Goal: Task Accomplishment & Management: Complete application form

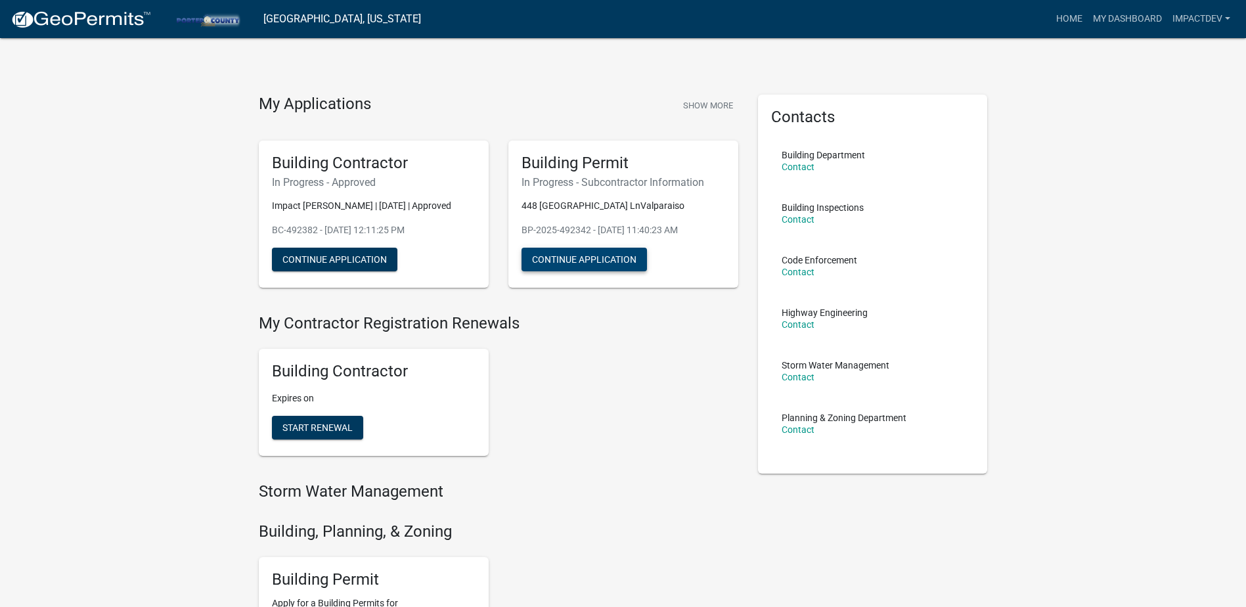
click at [610, 255] on button "Continue Application" at bounding box center [583, 260] width 125 height 24
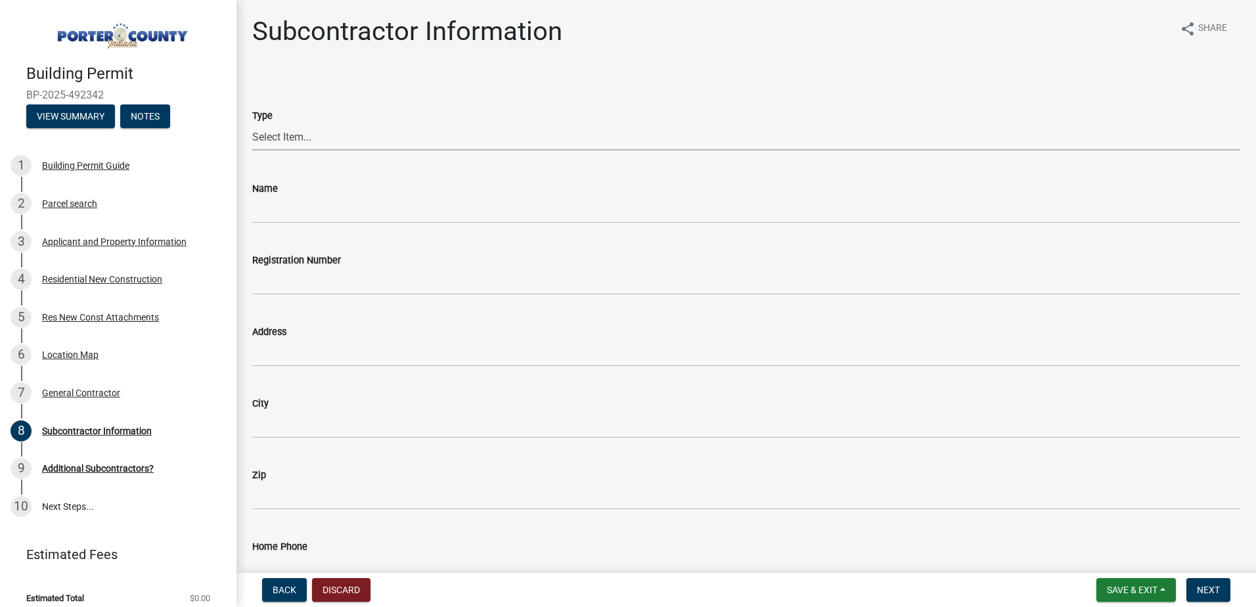
click at [290, 132] on select "Select Item... Concrete Plumbing Electrical HVAC Framing Roofing Insulation Lan…" at bounding box center [746, 136] width 988 height 27
click at [252, 123] on select "Select Item... Concrete Plumbing Electrical HVAC Framing Roofing Insulation Lan…" at bounding box center [746, 136] width 988 height 27
select select "aec83d08-724c-497f-a966-c5001b2a94b2"
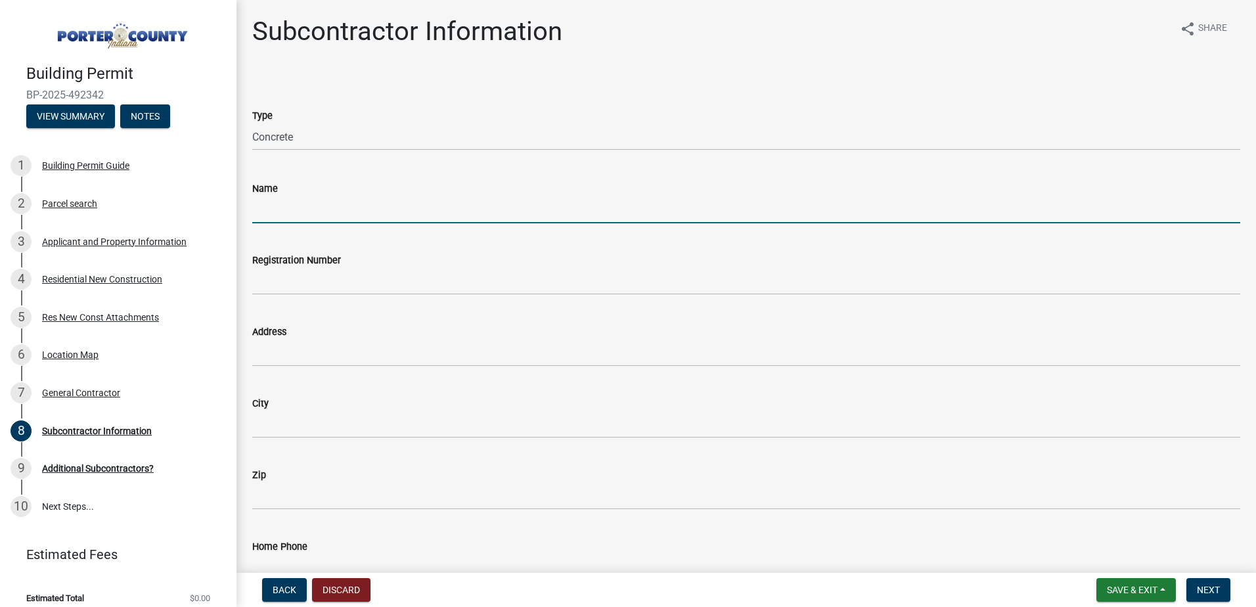
click at [282, 210] on input "Name" at bounding box center [746, 209] width 988 height 27
type input "Krilich Construction"
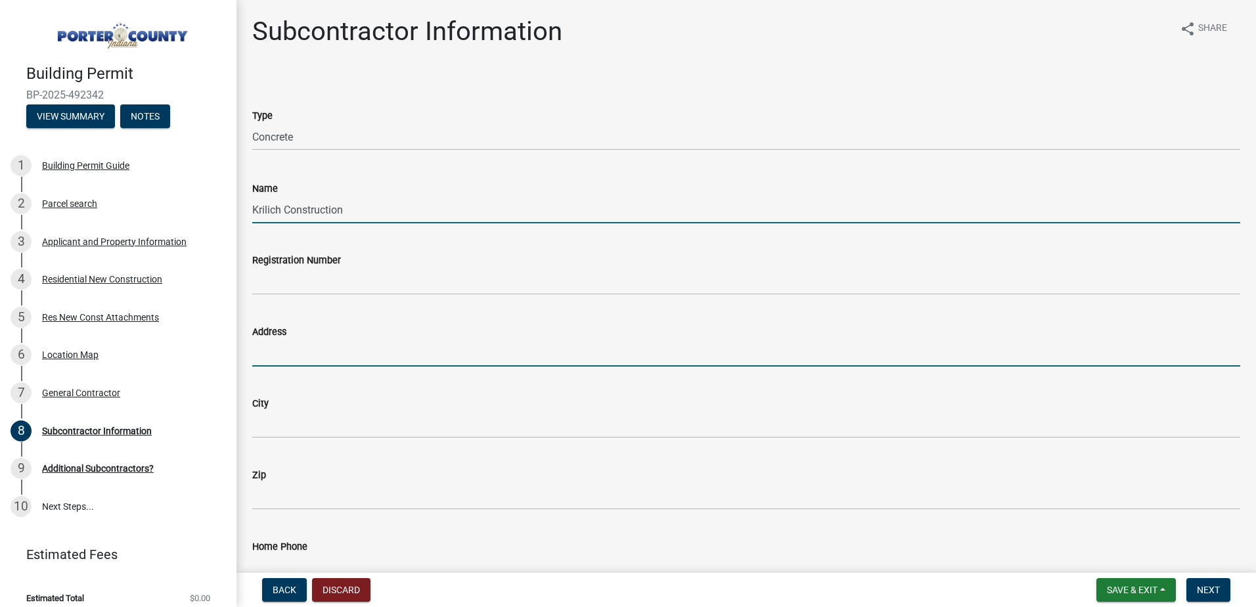
click at [302, 352] on input "Address" at bounding box center [746, 352] width 988 height 27
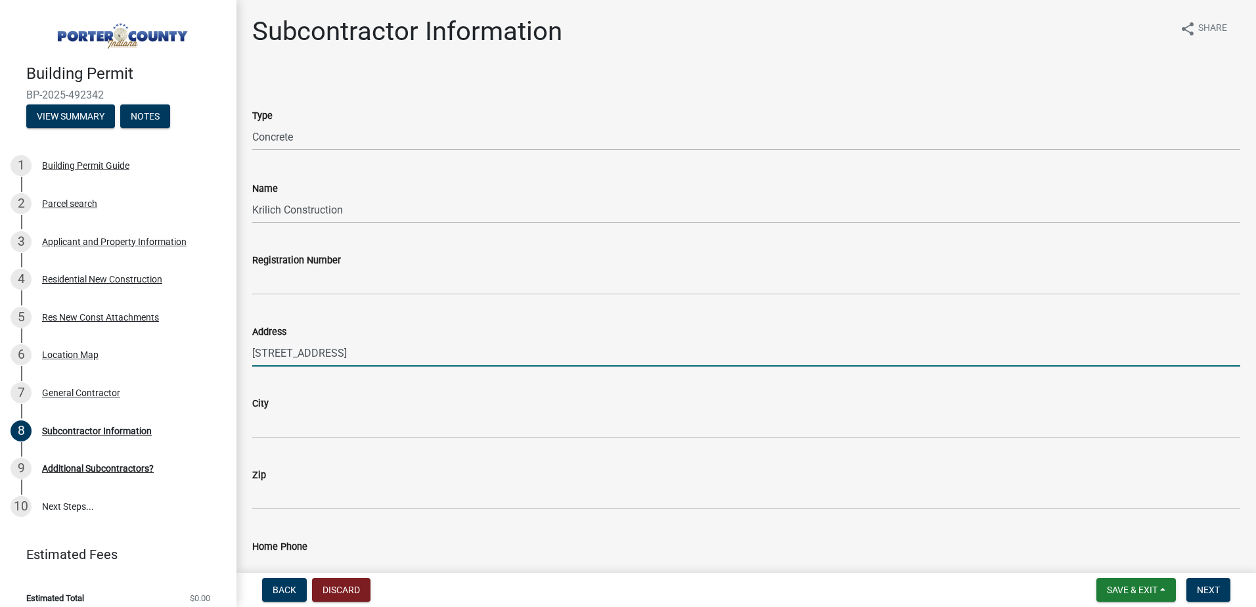
click at [275, 355] on input "[STREET_ADDRESS]" at bounding box center [746, 352] width 988 height 27
type input "[STREET_ADDRESS]"
click at [278, 407] on div "City" at bounding box center [746, 403] width 988 height 16
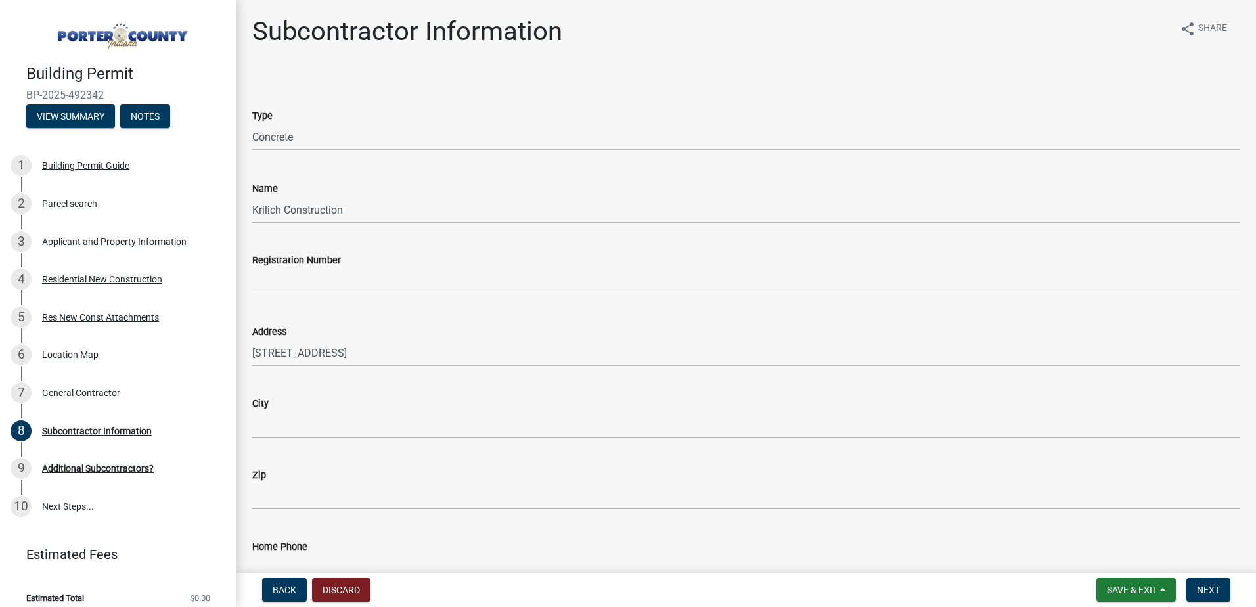
click at [276, 408] on div "City" at bounding box center [746, 403] width 988 height 16
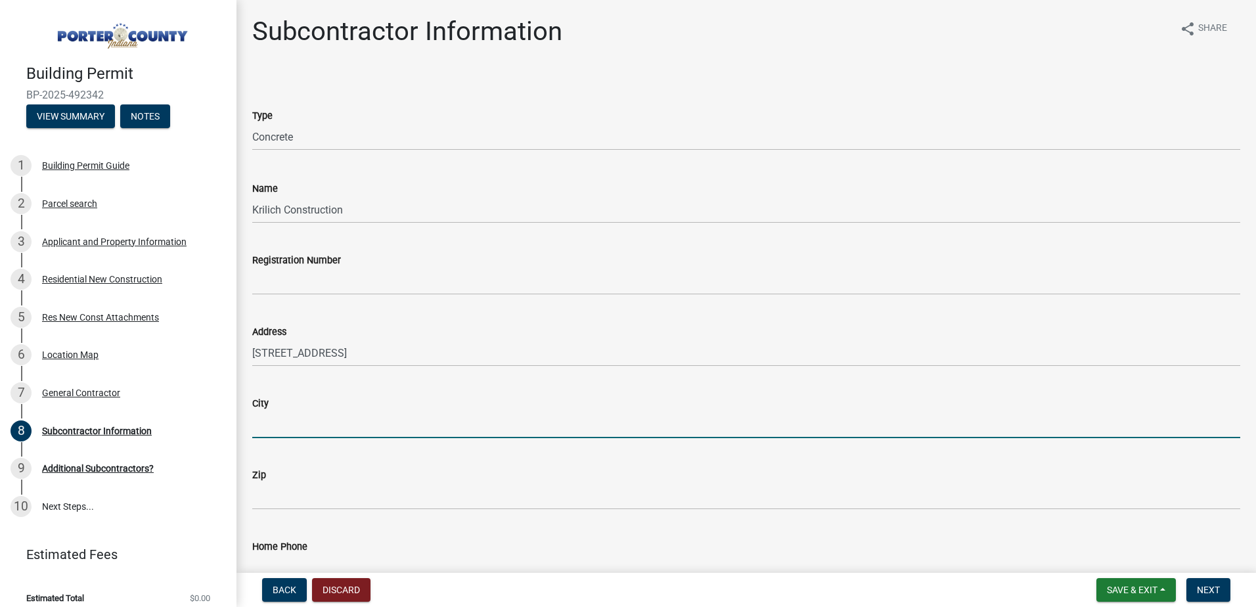
click at [270, 416] on input "City" at bounding box center [746, 424] width 988 height 27
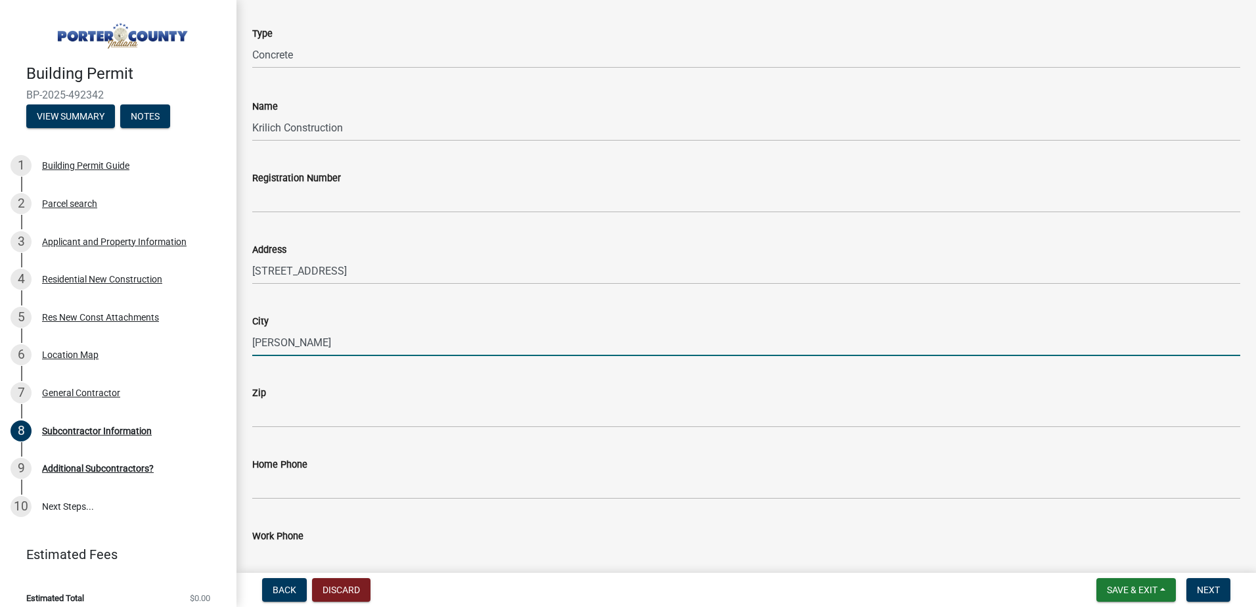
scroll to position [131, 0]
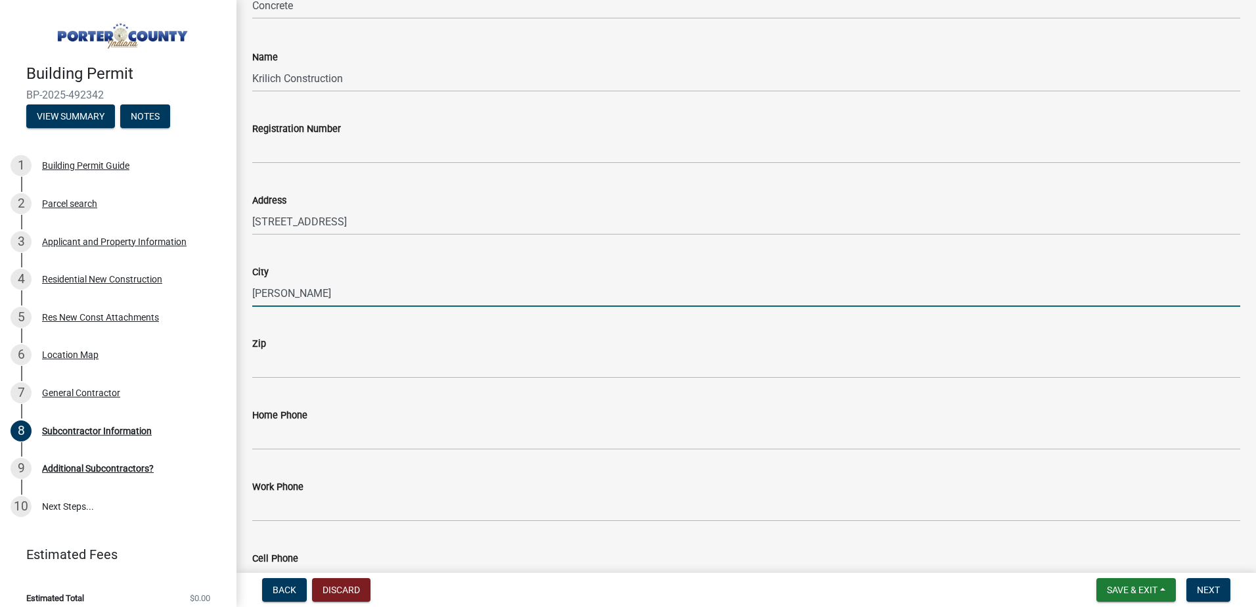
type input "[PERSON_NAME]"
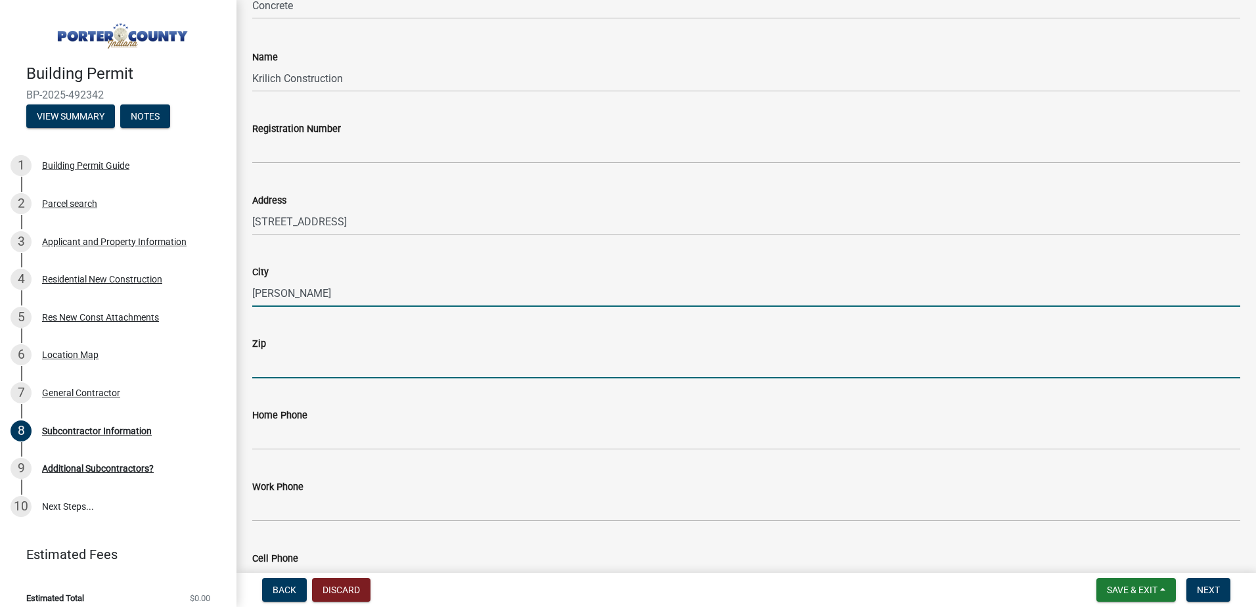
click at [291, 353] on input "Zip" at bounding box center [746, 364] width 988 height 27
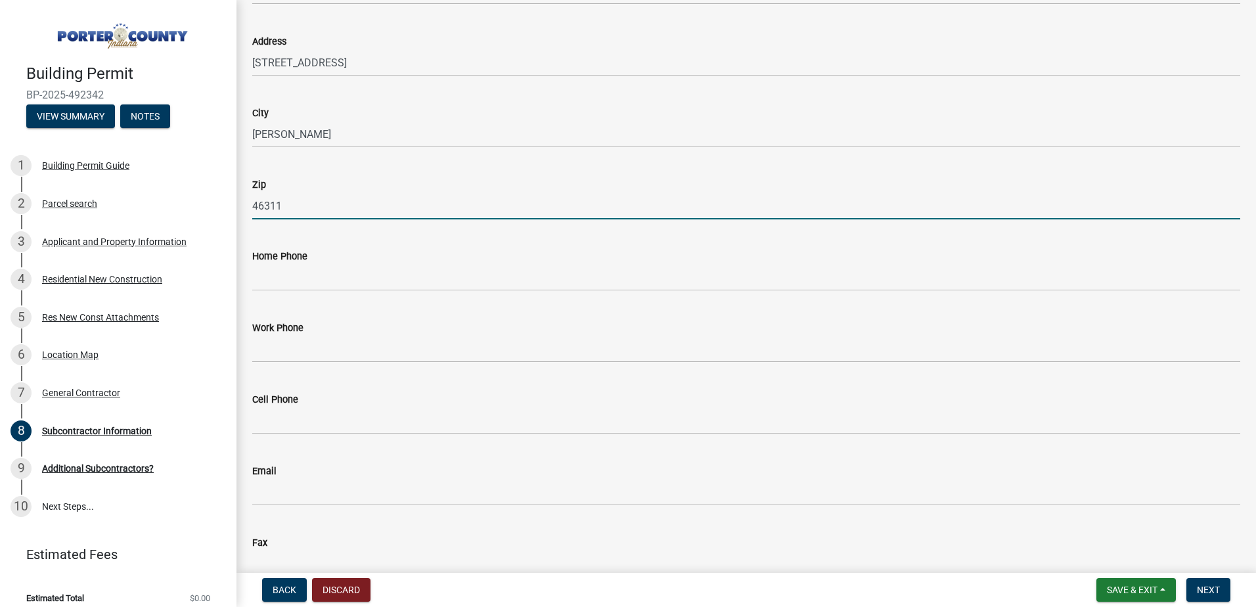
scroll to position [328, 0]
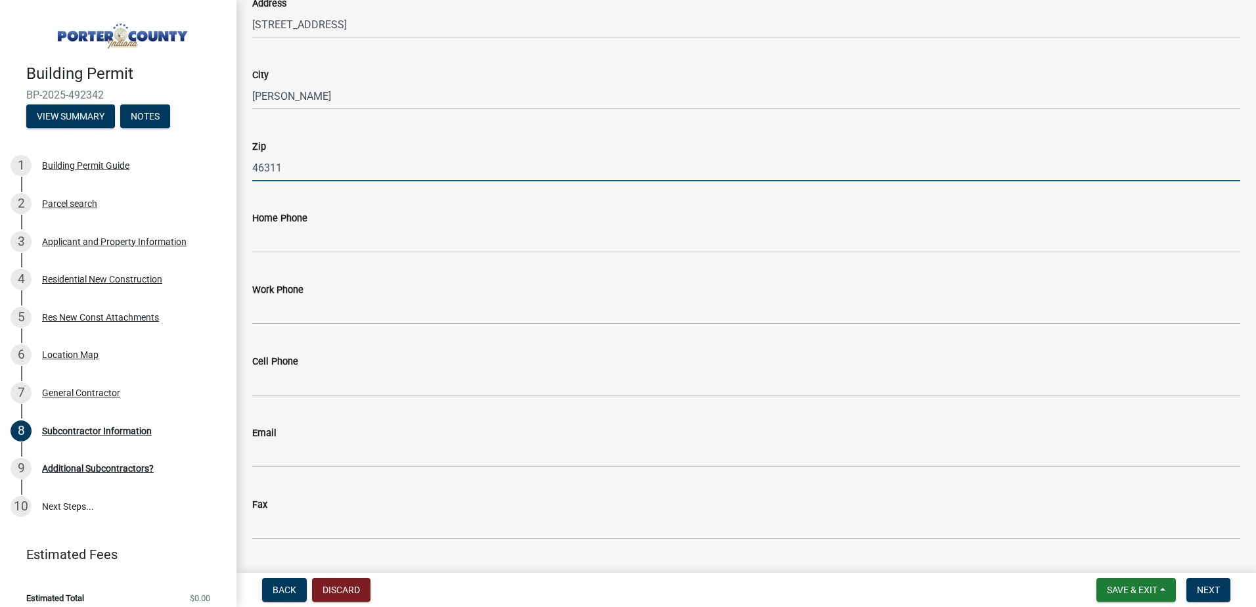
type input "46311"
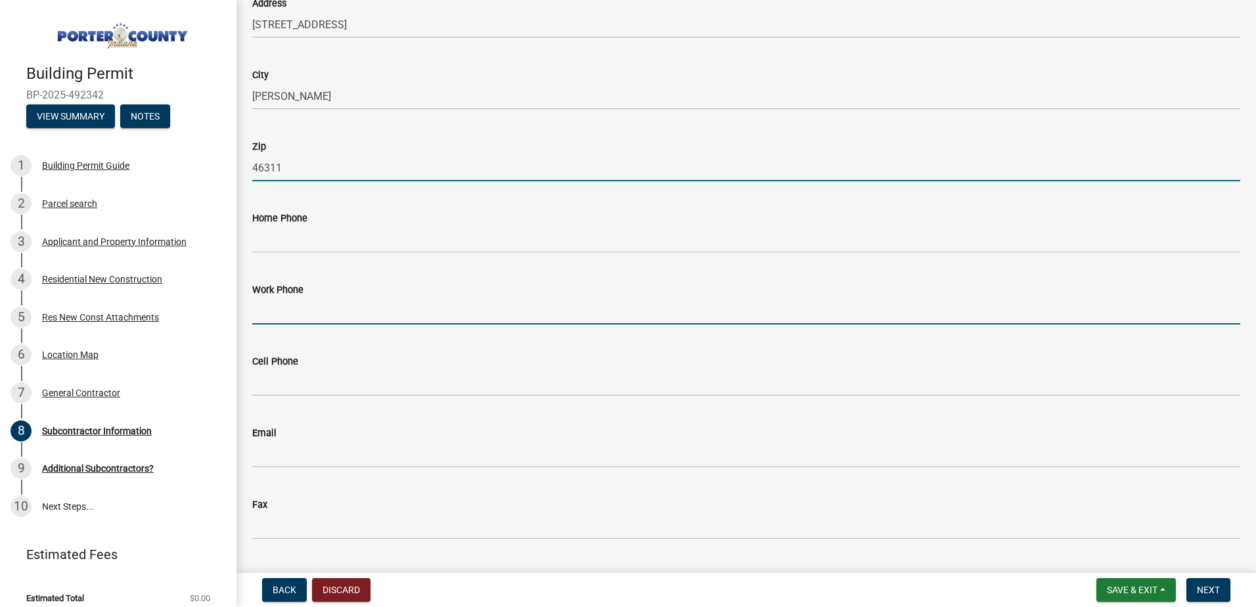
click at [320, 318] on input "Work Phone" at bounding box center [746, 310] width 988 height 27
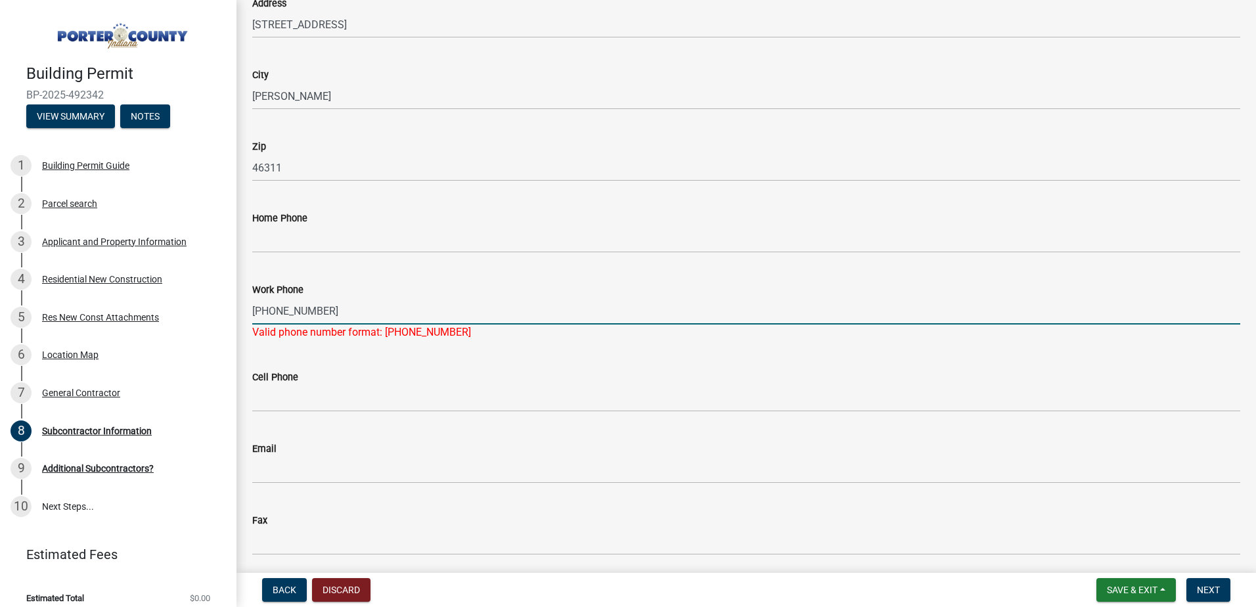
type input "[PHONE_NUMBER]"
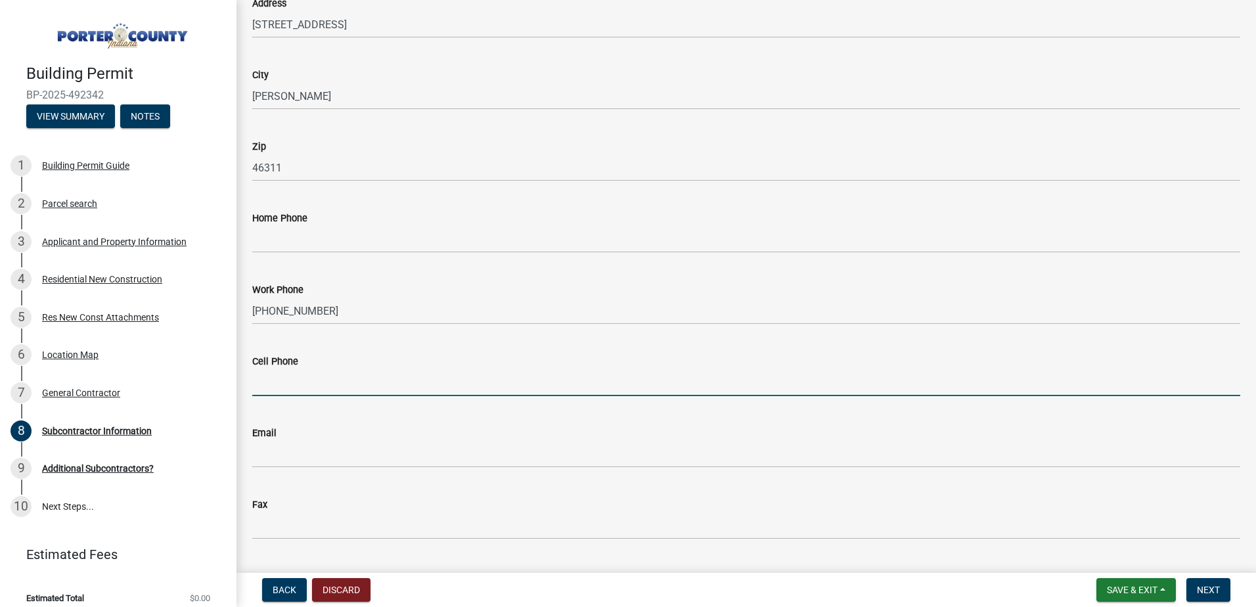
click at [387, 393] on input "Cell Phone" at bounding box center [746, 382] width 988 height 27
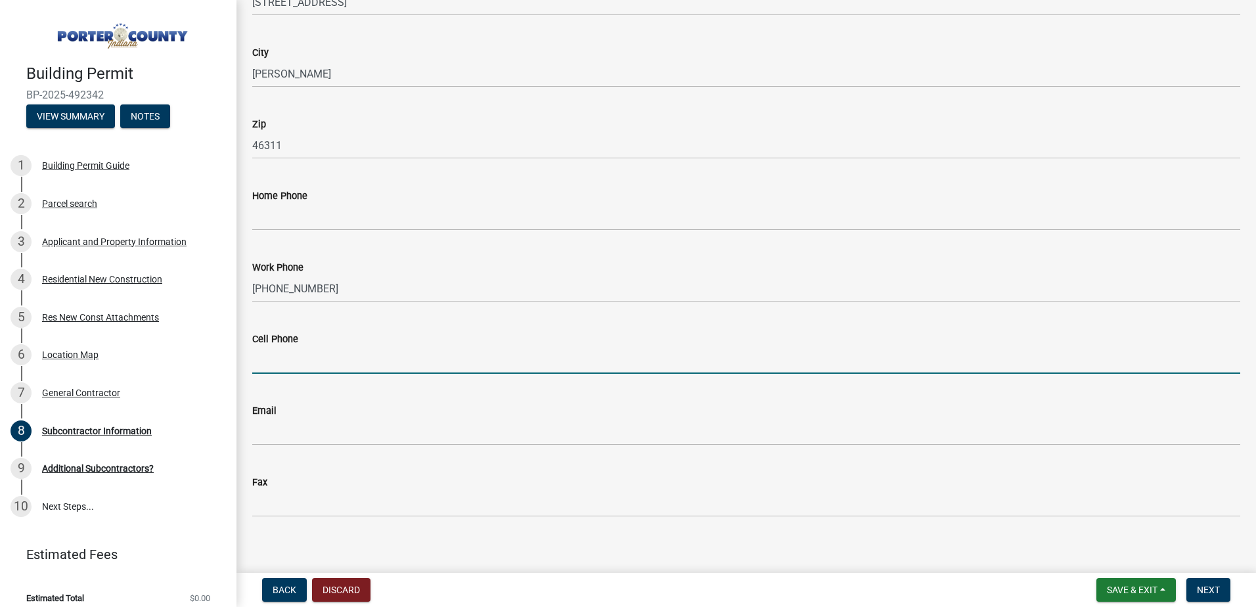
scroll to position [362, 0]
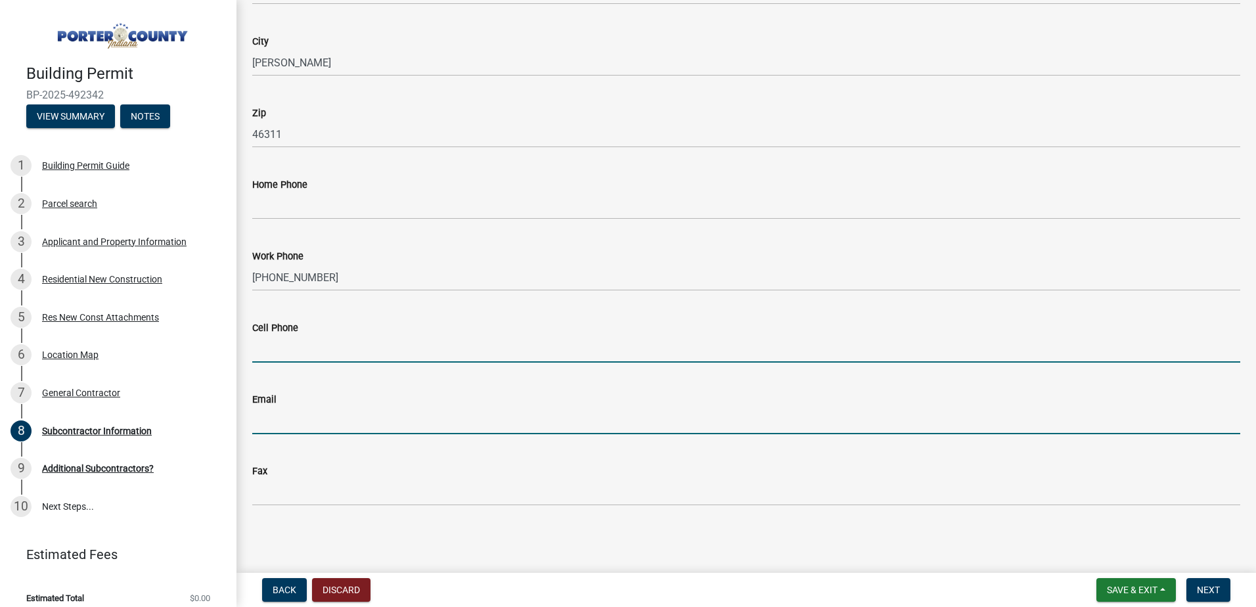
click at [303, 428] on input "Email" at bounding box center [746, 420] width 988 height 27
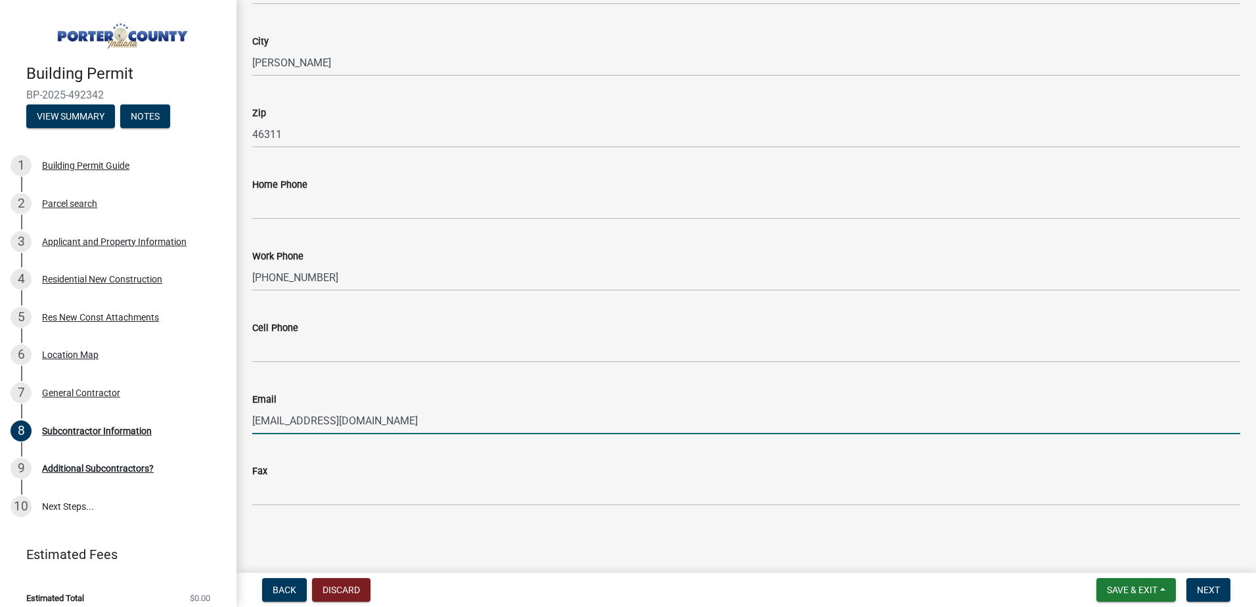
type input "[EMAIL_ADDRESS][DOMAIN_NAME]"
click at [610, 592] on span "Next" at bounding box center [1207, 589] width 23 height 11
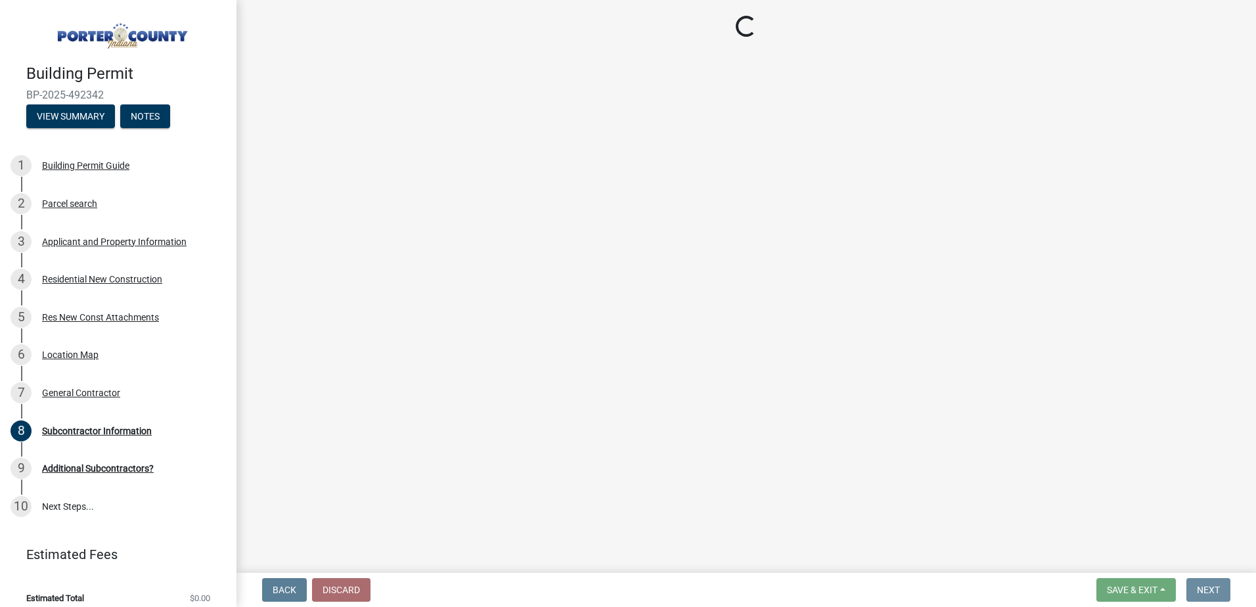
scroll to position [0, 0]
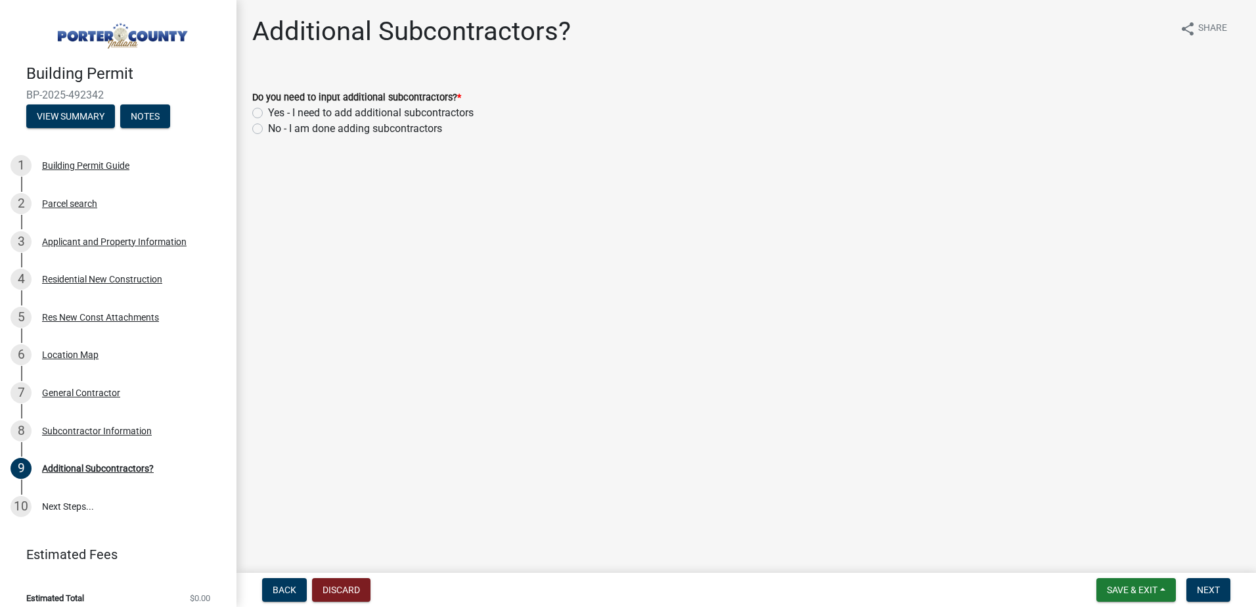
click at [268, 109] on label "Yes - I need to add additional subcontractors" at bounding box center [371, 113] width 206 height 16
click at [268, 109] on input "Yes - I need to add additional subcontractors" at bounding box center [272, 109] width 9 height 9
radio input "true"
click at [610, 592] on span "Next" at bounding box center [1207, 589] width 23 height 11
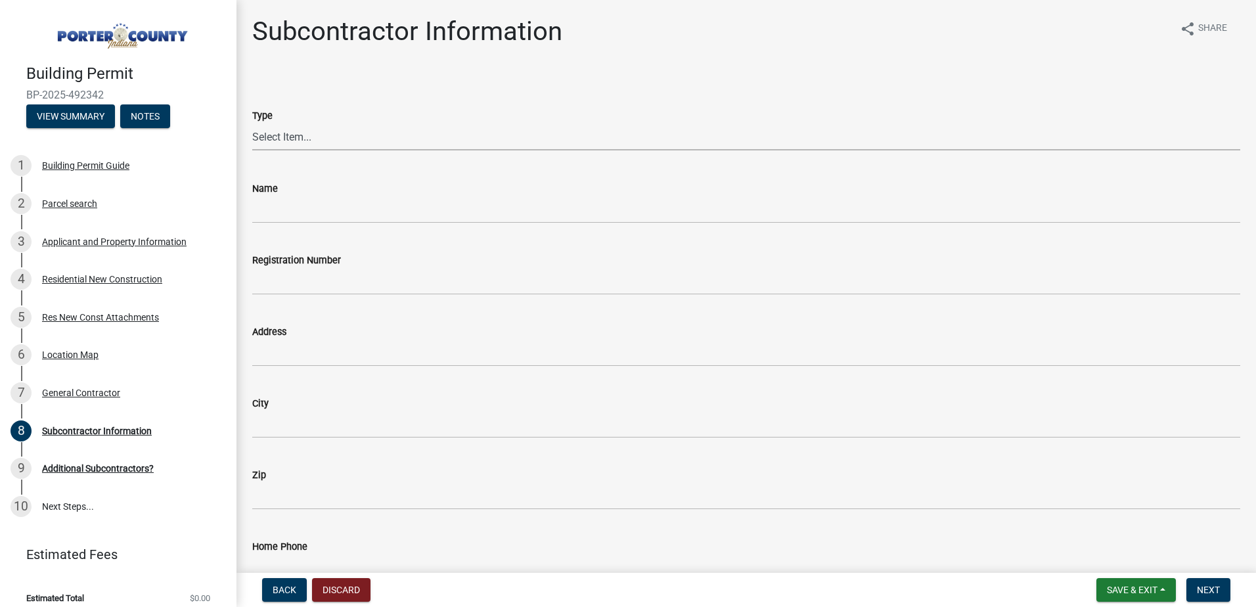
click at [278, 142] on select "Select Item... Concrete Plumbing Electrical HVAC Framing Roofing Insulation Lan…" at bounding box center [746, 136] width 988 height 27
click at [252, 123] on select "Select Item... Concrete Plumbing Electrical HVAC Framing Roofing Insulation Lan…" at bounding box center [746, 136] width 988 height 27
select select "cbf01e98-b2b8-4fbb-97e2-8bd83283709f"
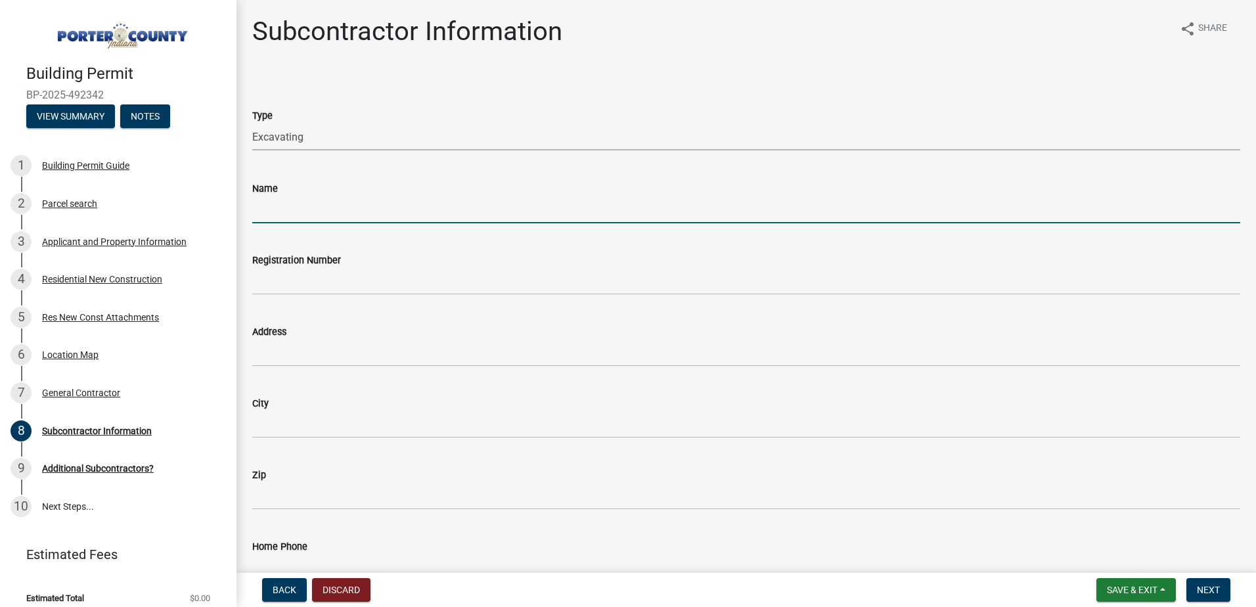
click at [286, 214] on input "Name" at bounding box center [746, 209] width 988 height 27
type input "[PERSON_NAME] & Sons Excavating"
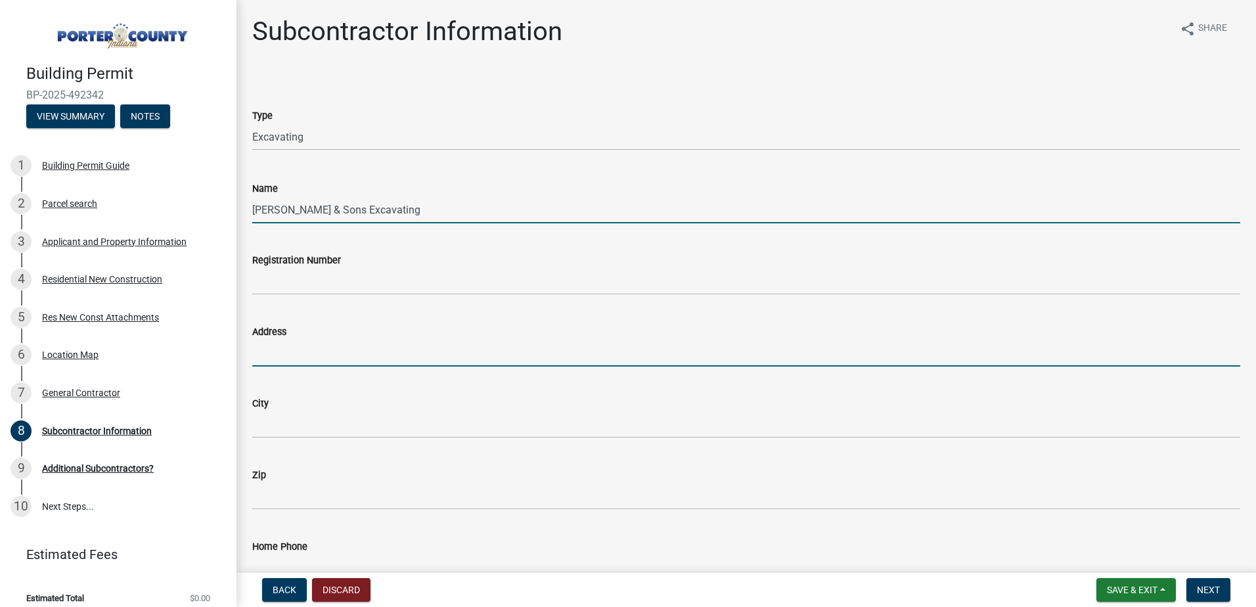
click at [287, 361] on input "Address" at bounding box center [746, 352] width 988 height 27
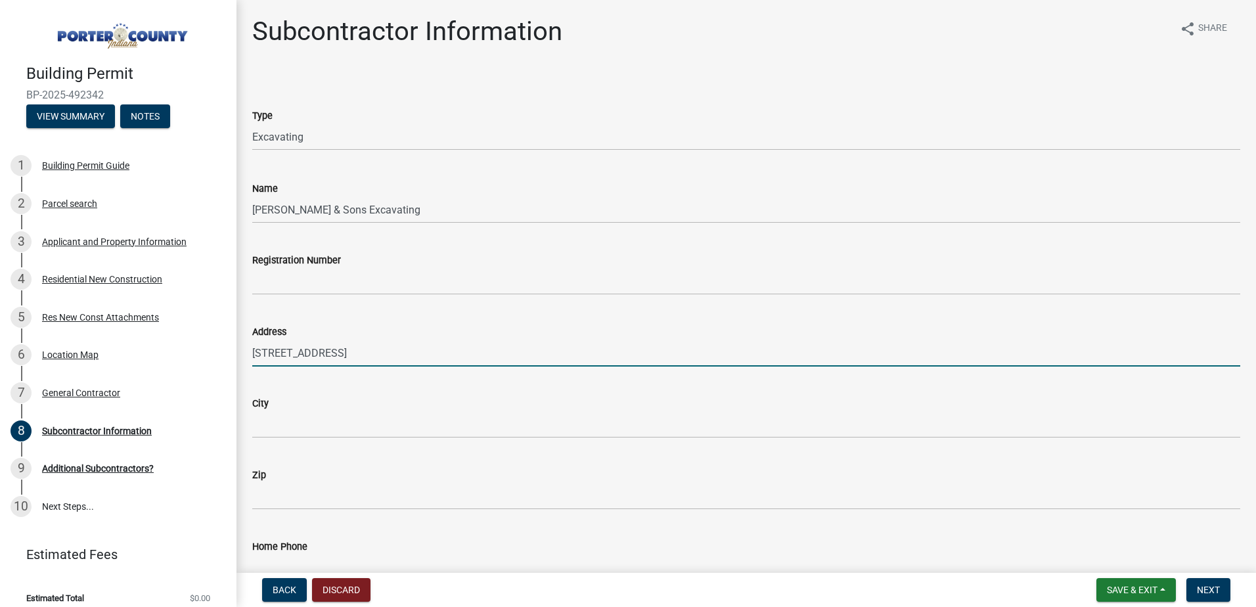
type input "[STREET_ADDRESS]"
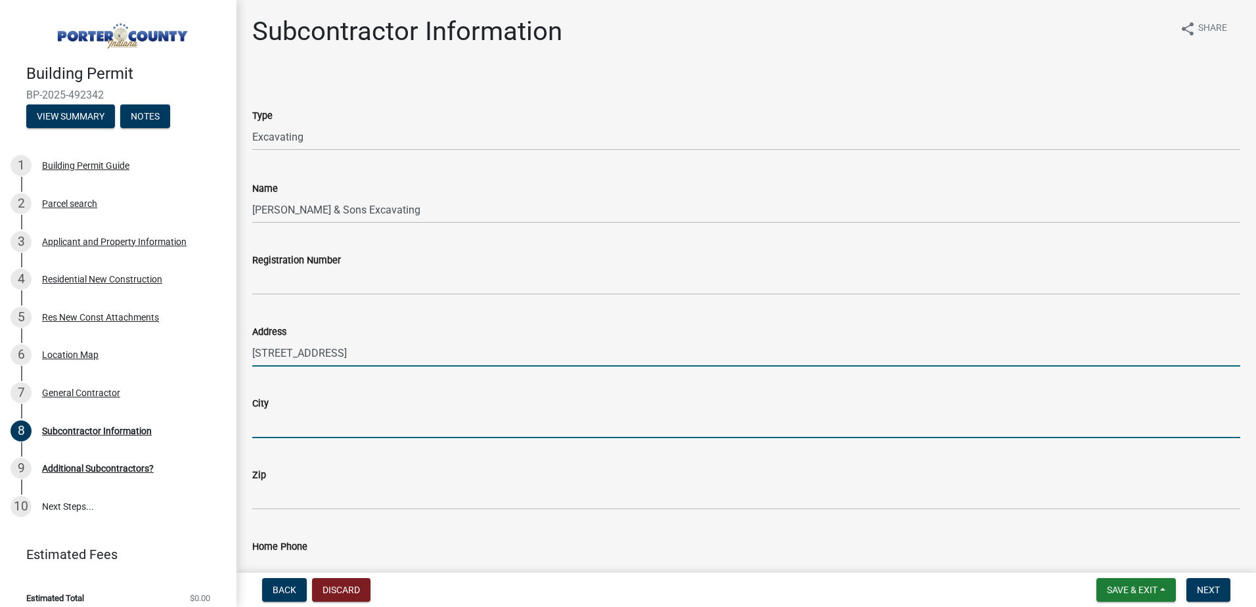
click at [278, 435] on input "City" at bounding box center [746, 424] width 988 height 27
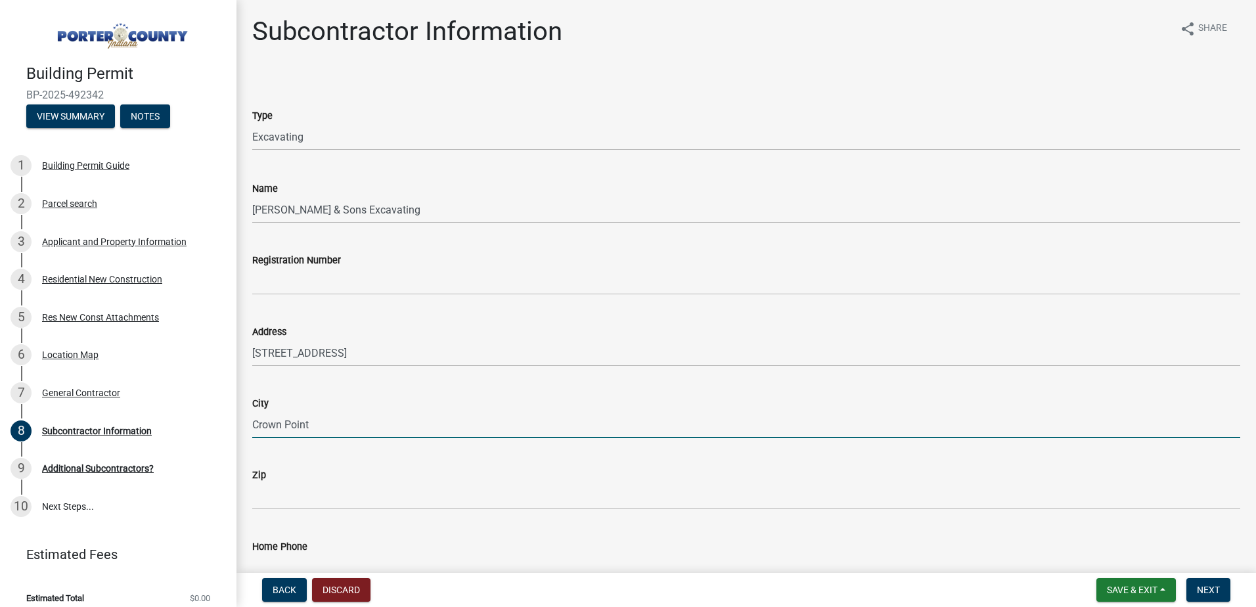
type input "Crown Point"
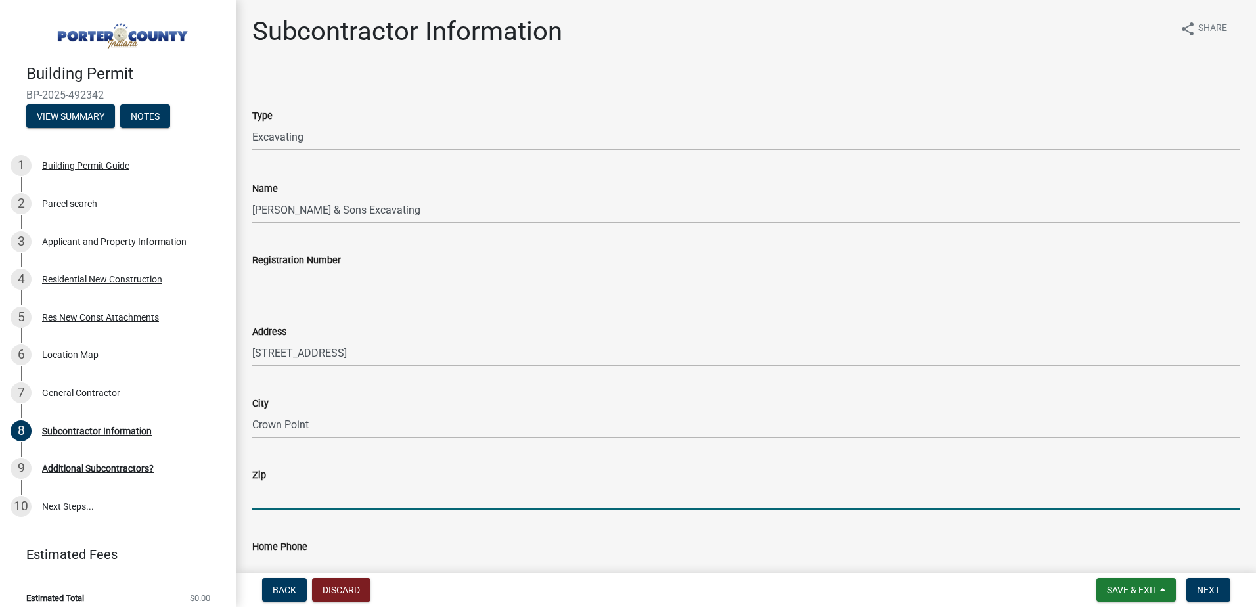
click at [259, 498] on input "Zip" at bounding box center [746, 496] width 988 height 27
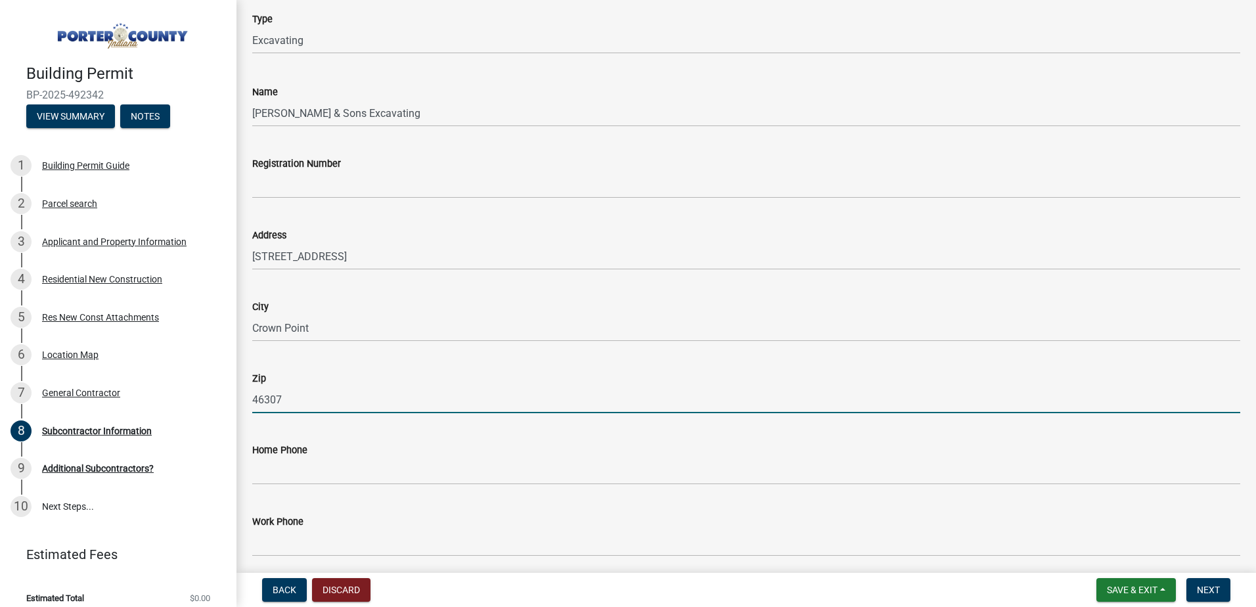
scroll to position [131, 0]
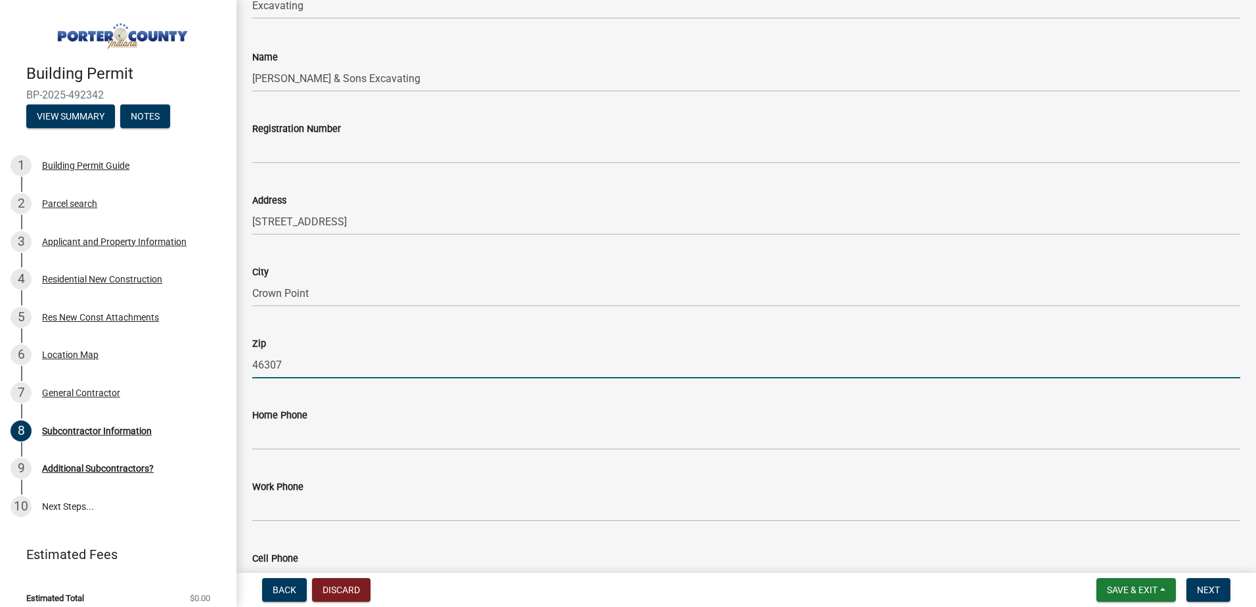
type input "46307"
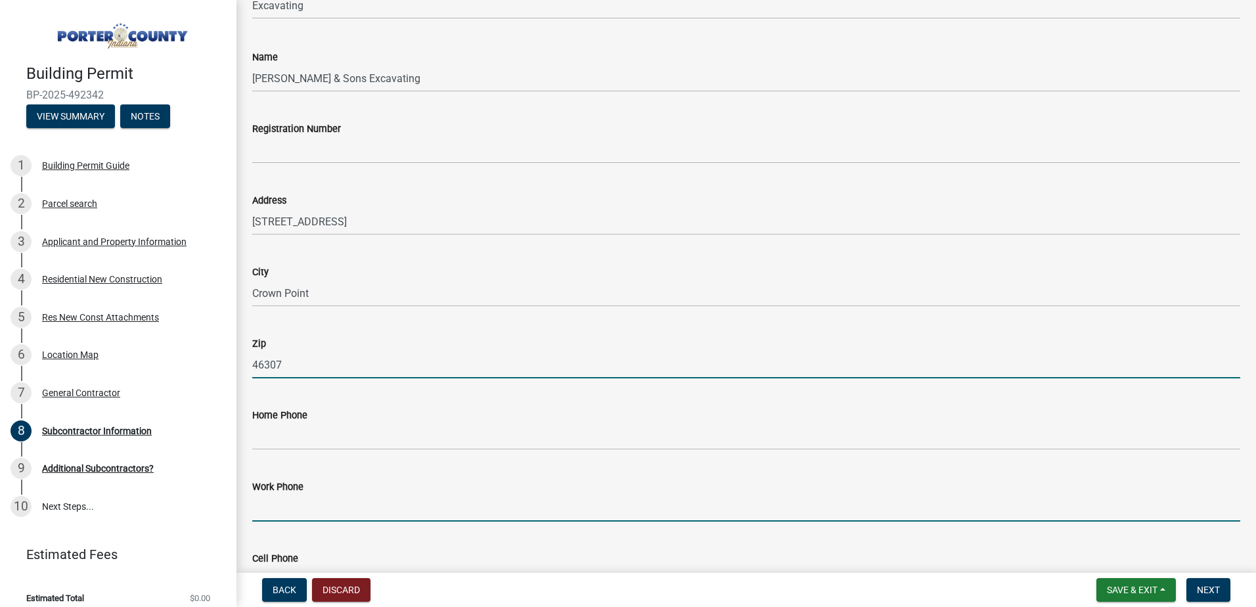
click at [477, 494] on input "Work Phone" at bounding box center [746, 507] width 988 height 27
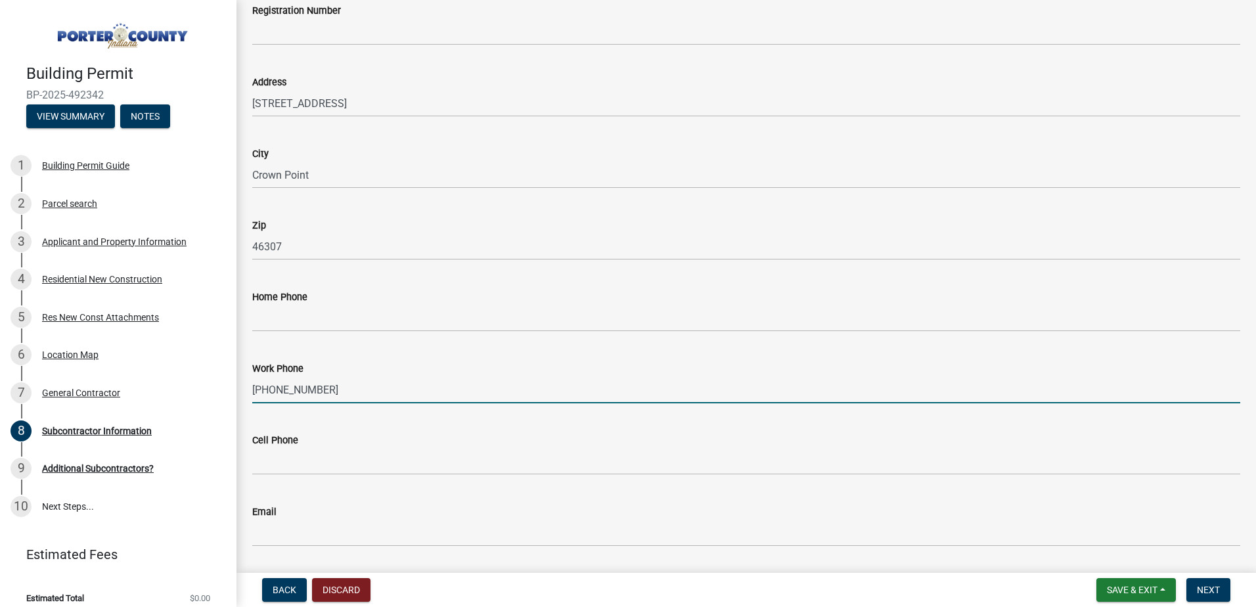
scroll to position [362, 0]
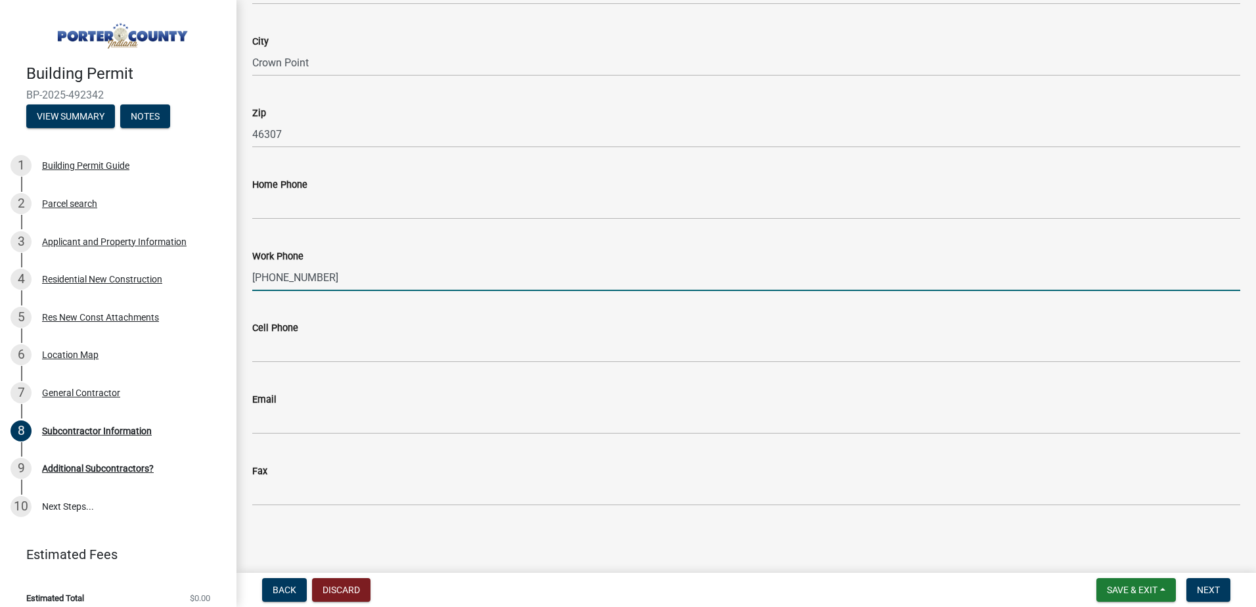
type input "[PHONE_NUMBER]"
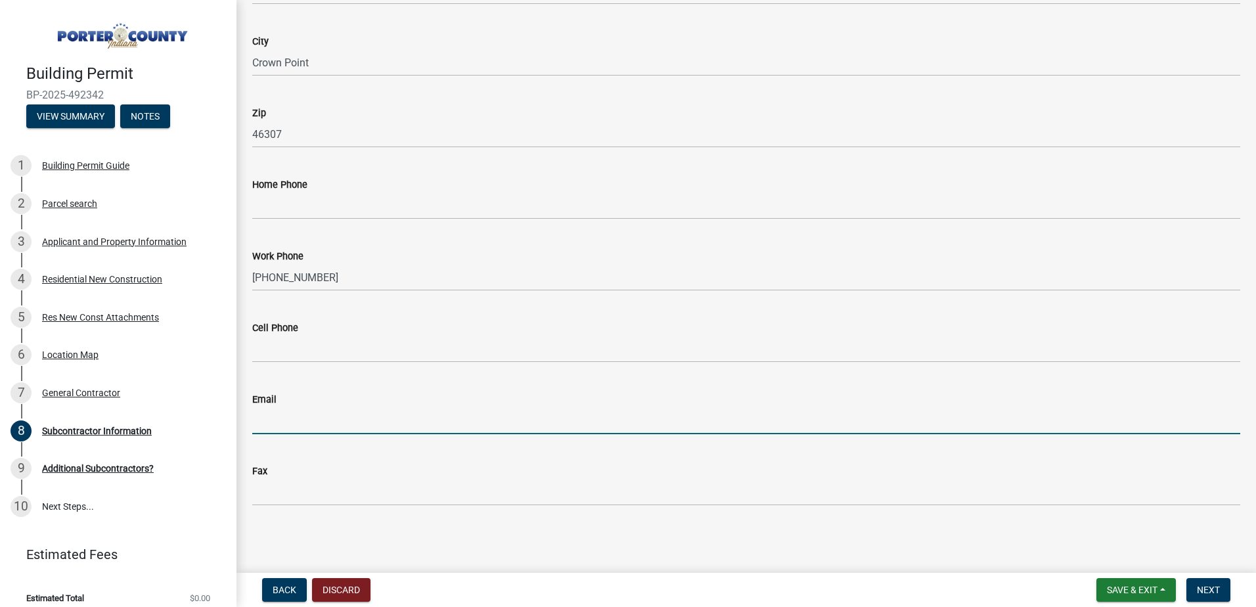
click at [383, 412] on input "Email" at bounding box center [746, 420] width 988 height 27
type input "[PERSON_NAME][EMAIL_ADDRESS][PERSON_NAME][DOMAIN_NAME]"
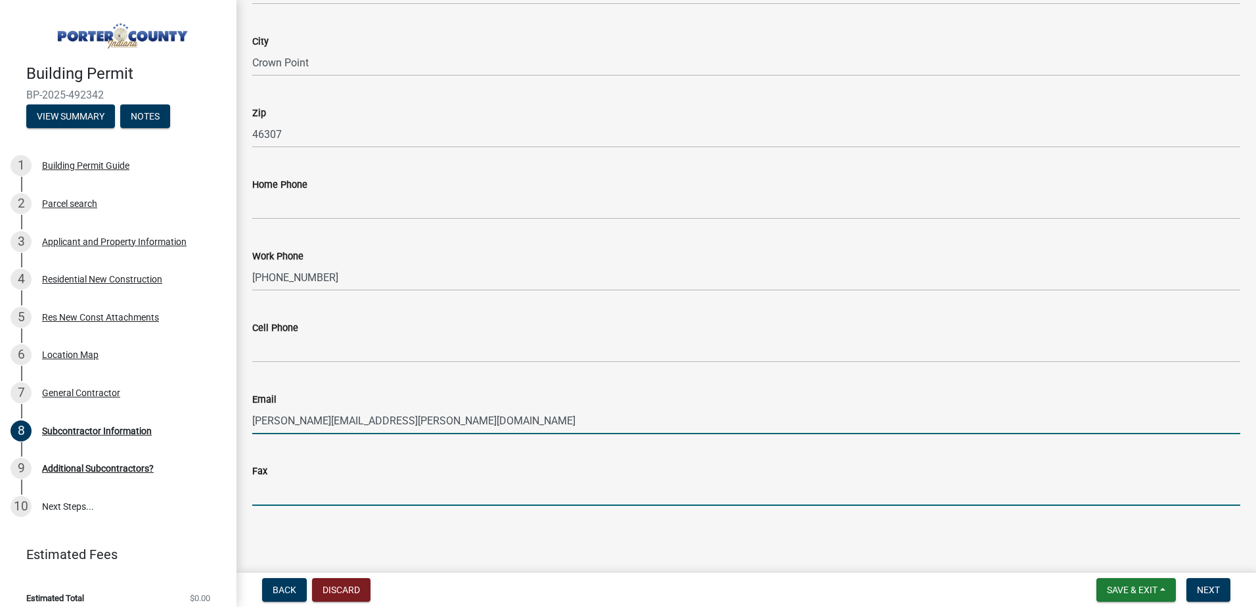
click at [370, 501] on input "Fax" at bounding box center [746, 492] width 988 height 27
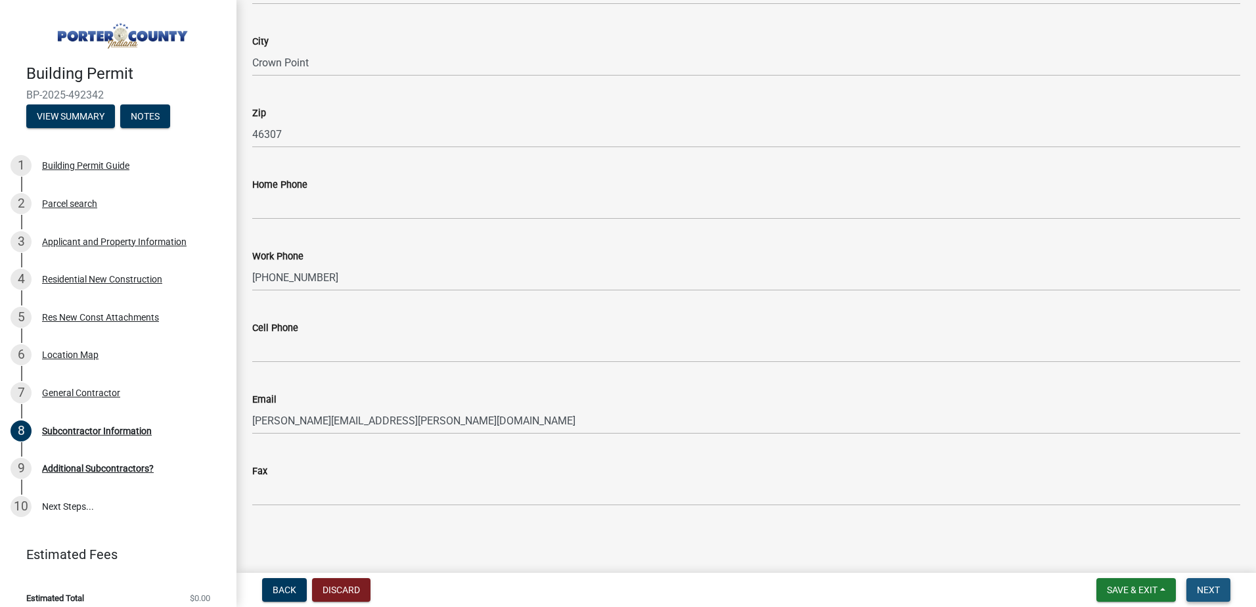
click at [610, 582] on button "Next" at bounding box center [1208, 590] width 44 height 24
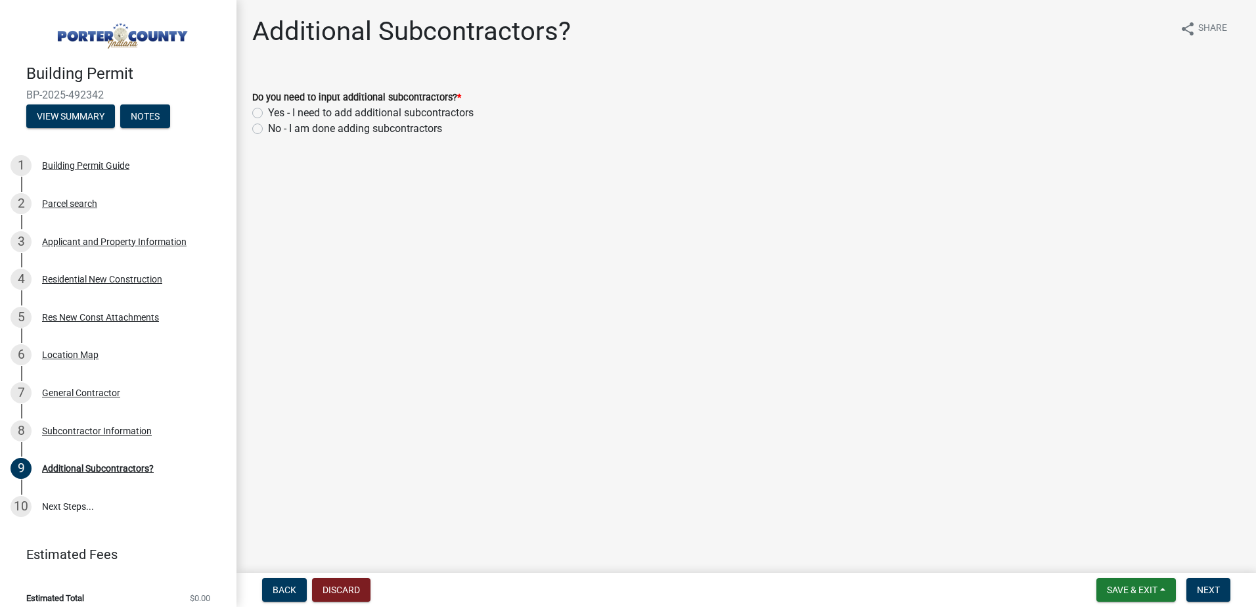
click at [268, 109] on label "Yes - I need to add additional subcontractors" at bounding box center [371, 113] width 206 height 16
click at [268, 109] on input "Yes - I need to add additional subcontractors" at bounding box center [272, 109] width 9 height 9
radio input "true"
click at [610, 588] on span "Next" at bounding box center [1207, 589] width 23 height 11
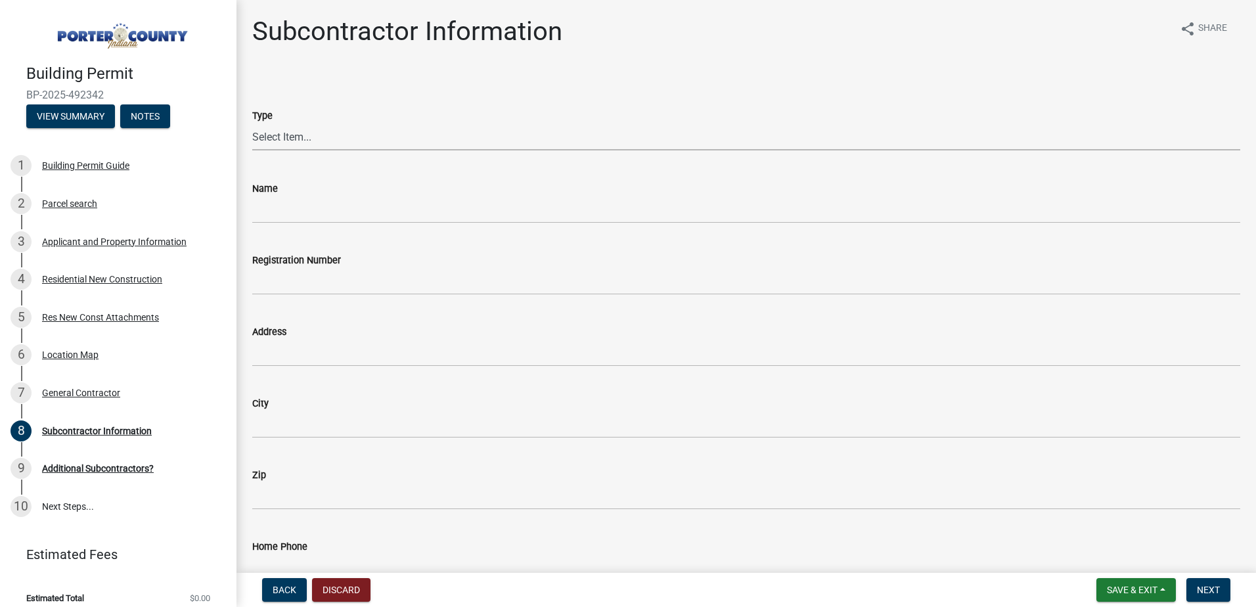
click at [269, 140] on select "Select Item... Concrete Plumbing Electrical HVAC Framing Roofing Insulation Lan…" at bounding box center [746, 136] width 988 height 27
click at [252, 123] on select "Select Item... Concrete Plumbing Electrical HVAC Framing Roofing Insulation Lan…" at bounding box center [746, 136] width 988 height 27
select select "cd97cfe4-1a4e-44da-bf01-15313709366c"
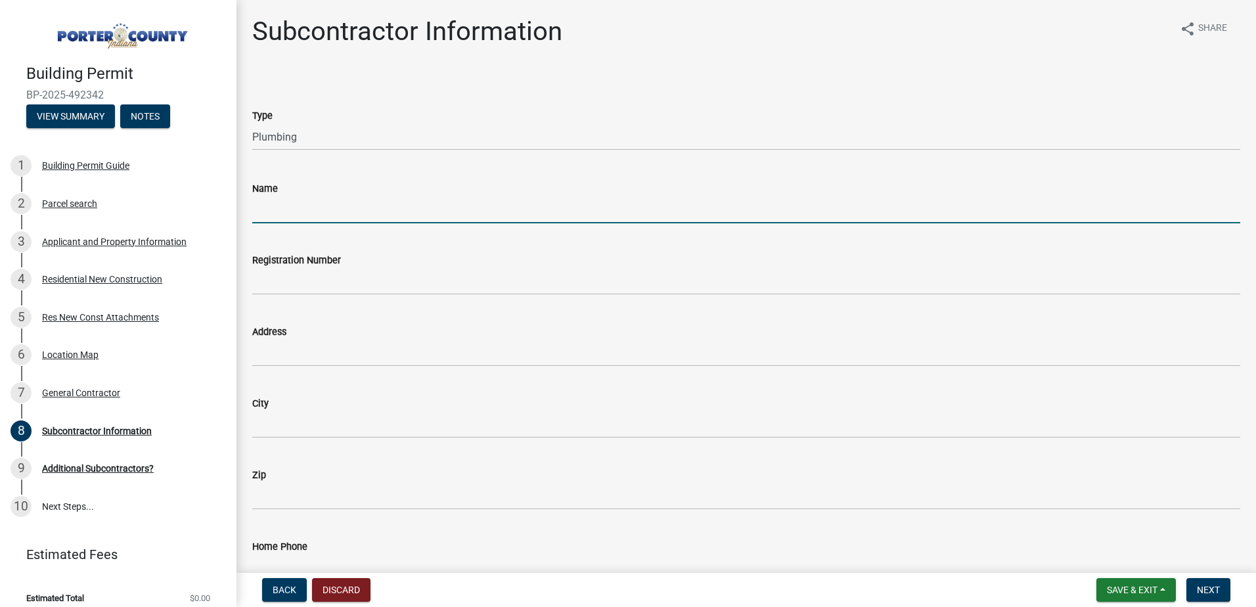
click at [279, 202] on input "Name" at bounding box center [746, 209] width 988 height 27
type input "[PERSON_NAME] Plumbing"
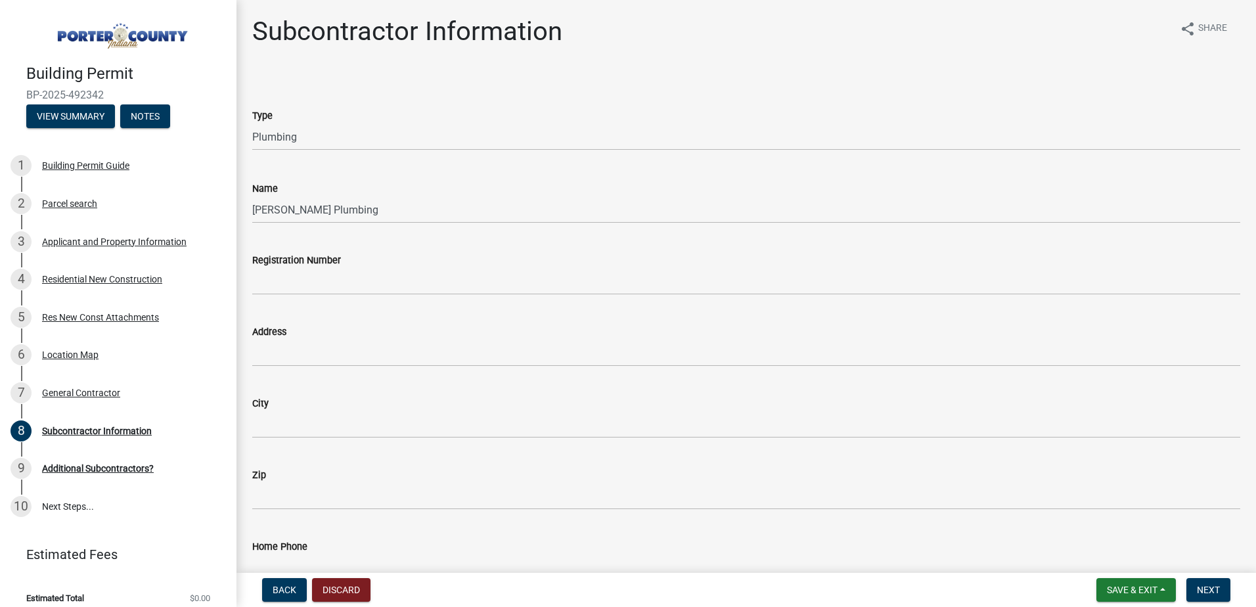
click at [263, 336] on label "Address" at bounding box center [269, 332] width 34 height 9
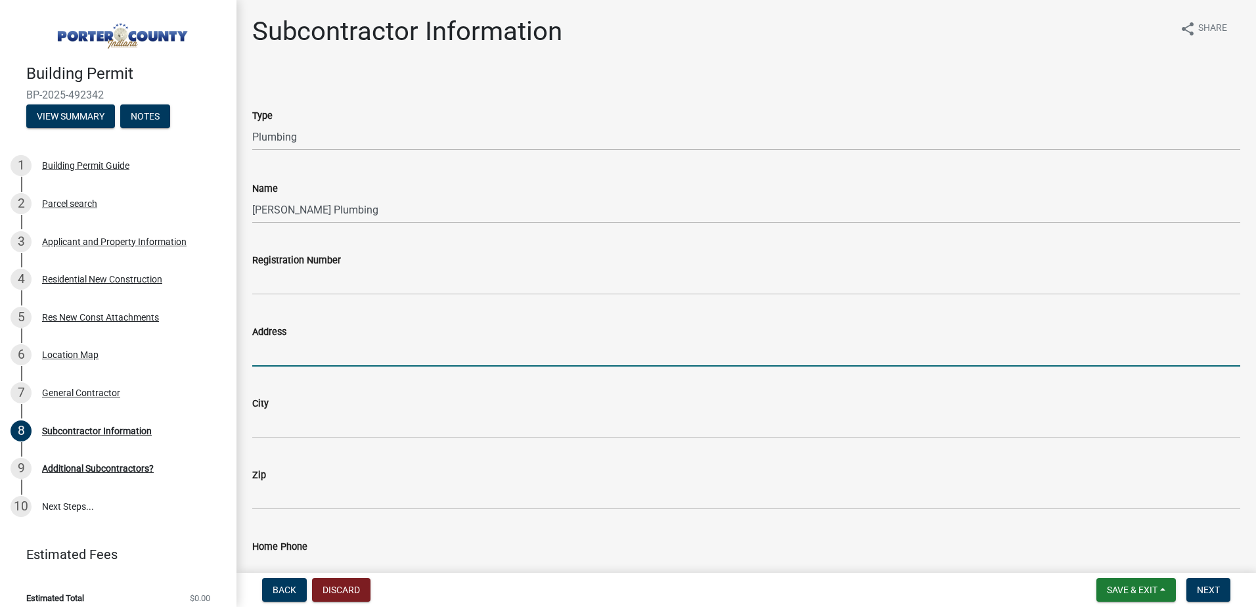
click at [263, 339] on input "Address" at bounding box center [746, 352] width 988 height 27
type input "[STREET_ADDRESS]"
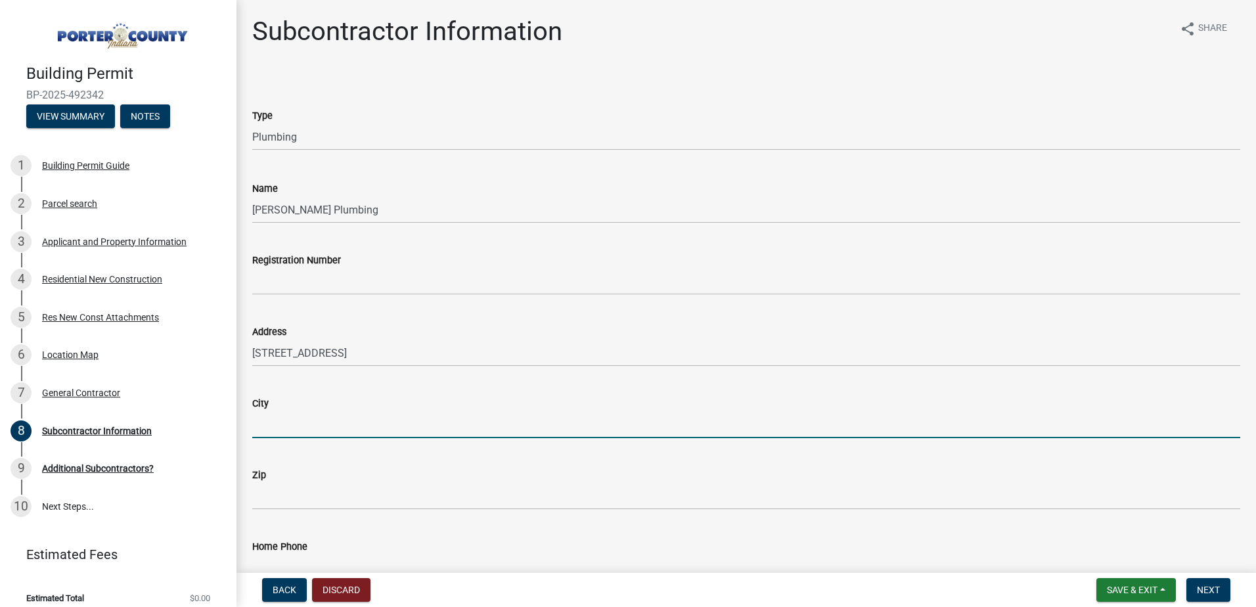
click at [297, 420] on input "City" at bounding box center [746, 424] width 988 height 27
type input "[PERSON_NAME]"
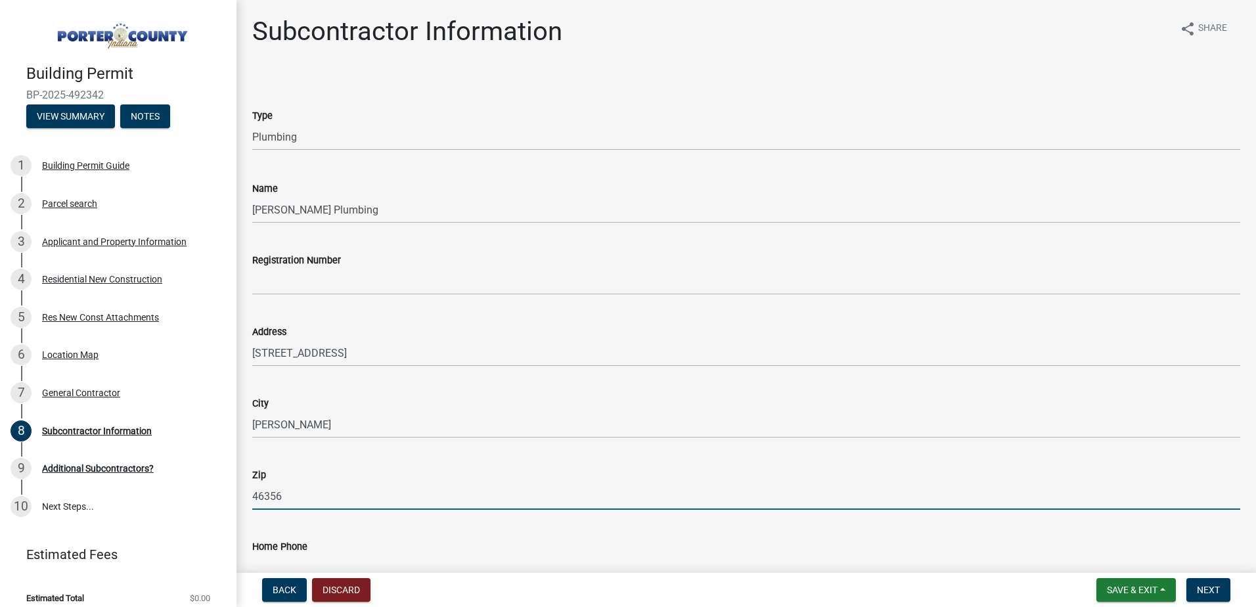
type input "46356"
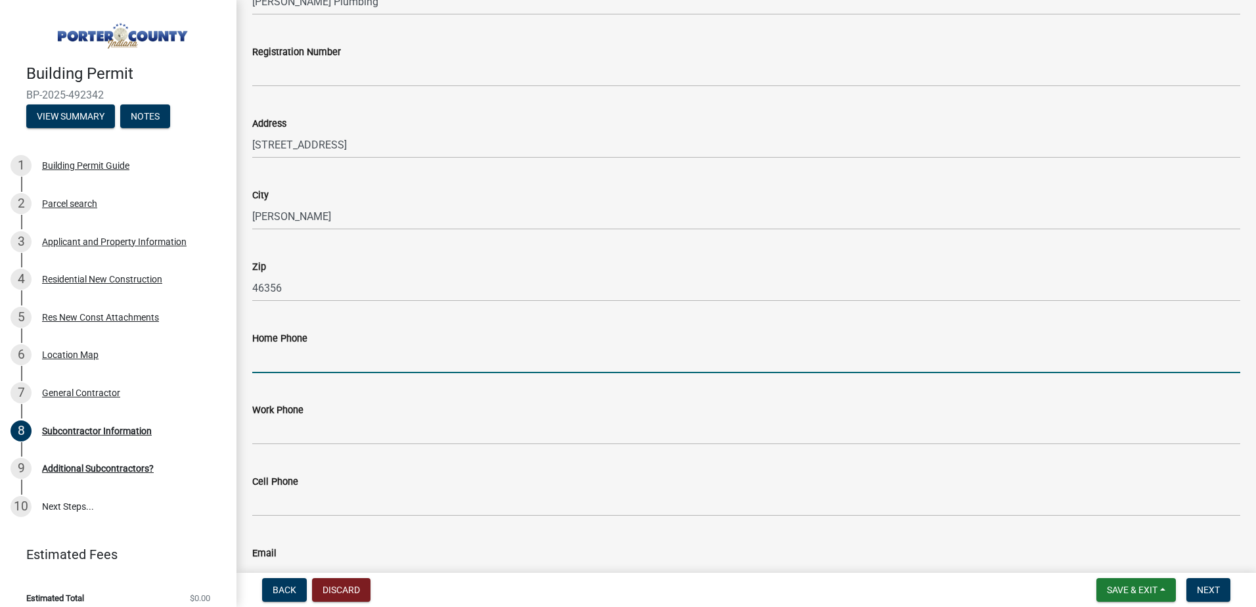
scroll to position [211, 0]
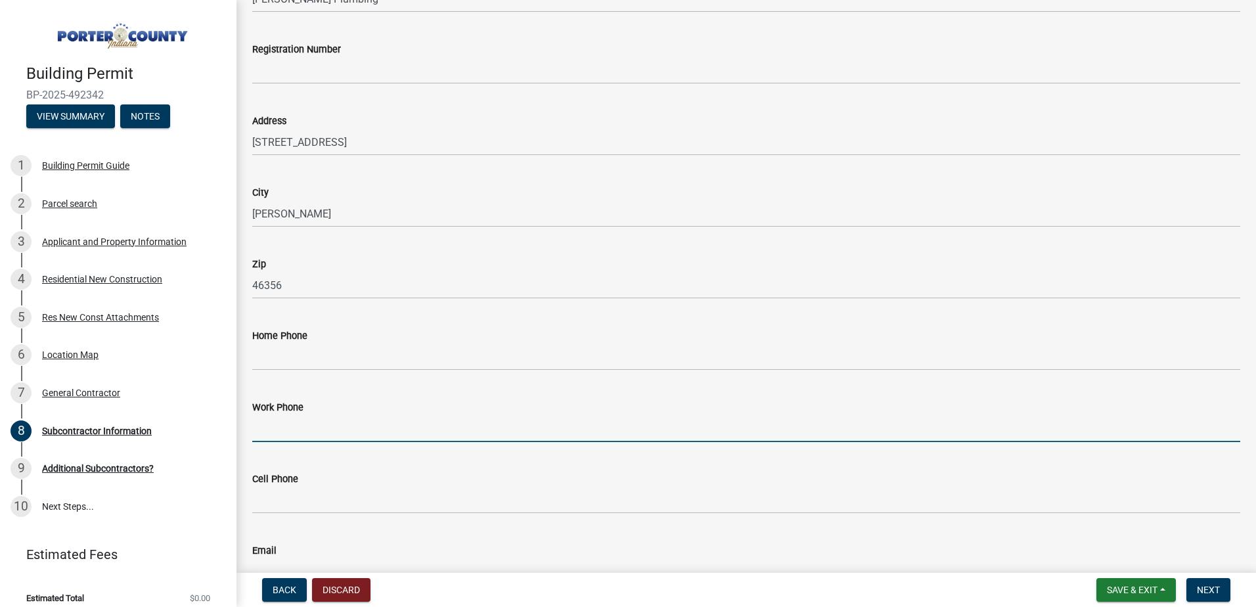
click at [410, 418] on input "Work Phone" at bounding box center [746, 428] width 988 height 27
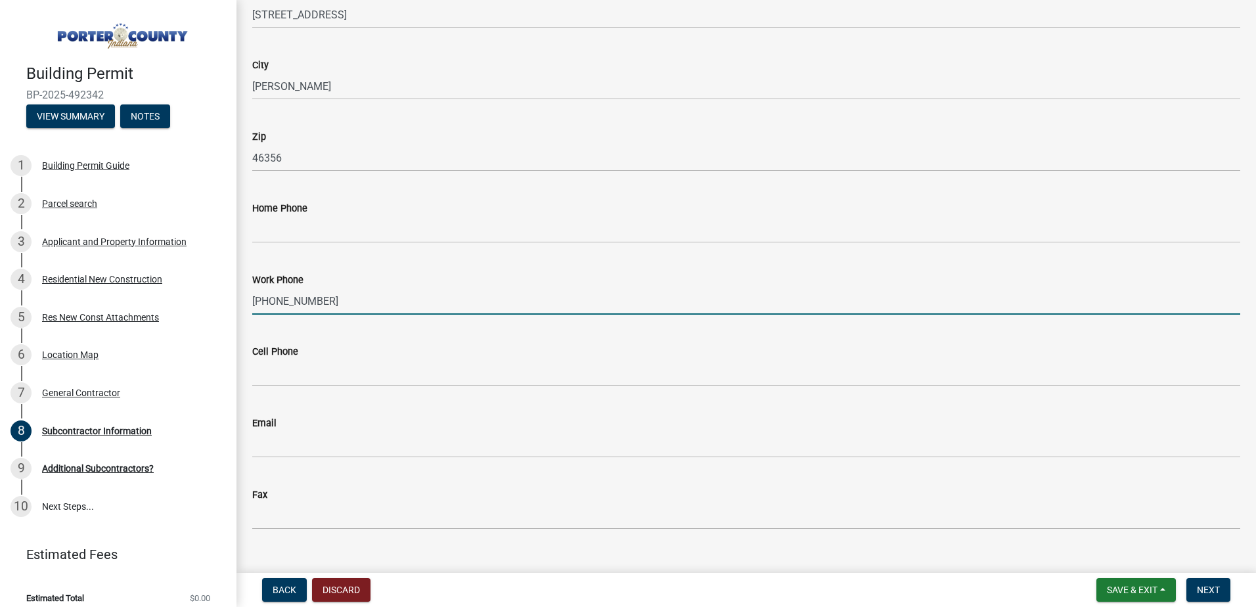
scroll to position [362, 0]
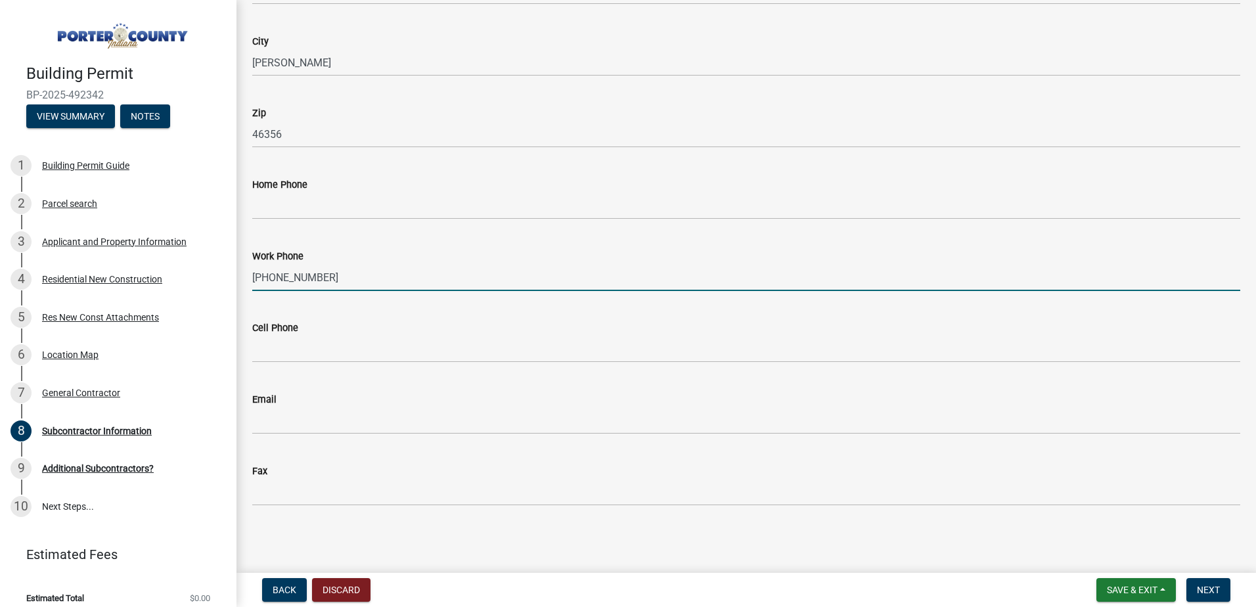
type input "[PHONE_NUMBER]"
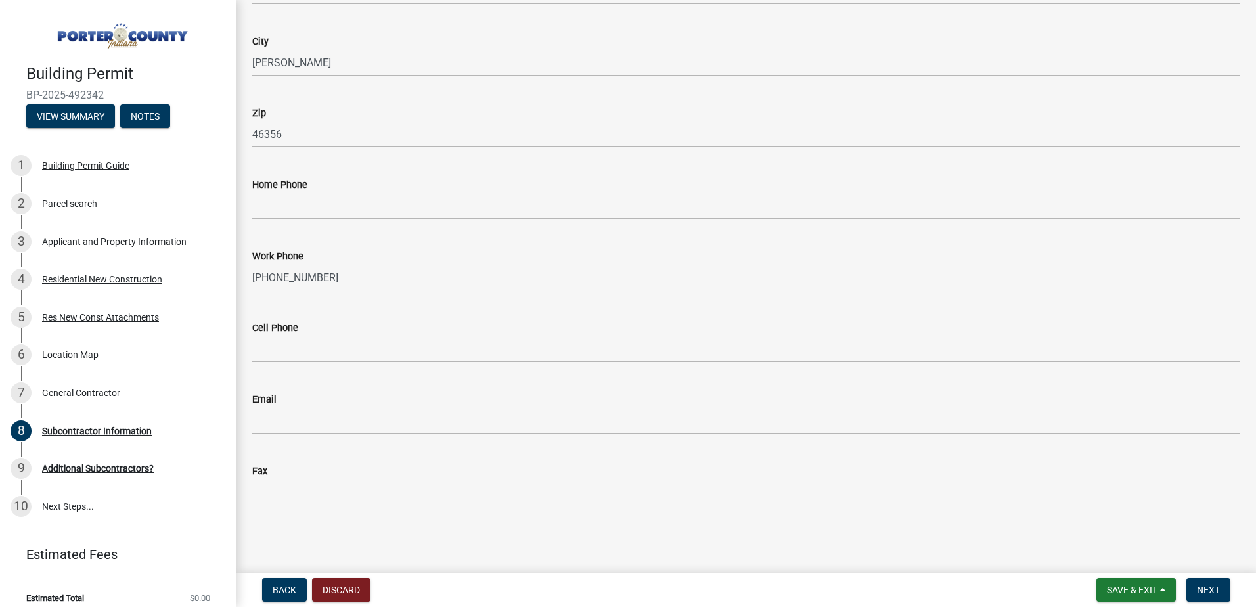
click at [323, 406] on div "Email" at bounding box center [746, 399] width 988 height 16
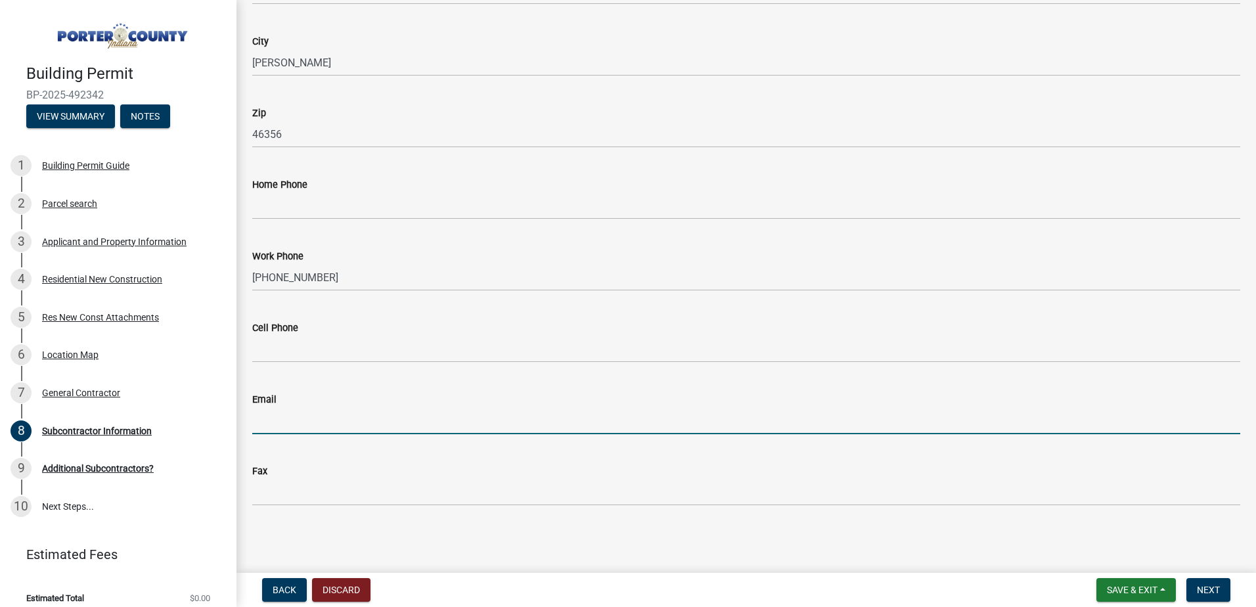
click at [349, 420] on input "Email" at bounding box center [746, 420] width 988 height 27
type input "[EMAIL_ADDRESS][DOMAIN_NAME]"
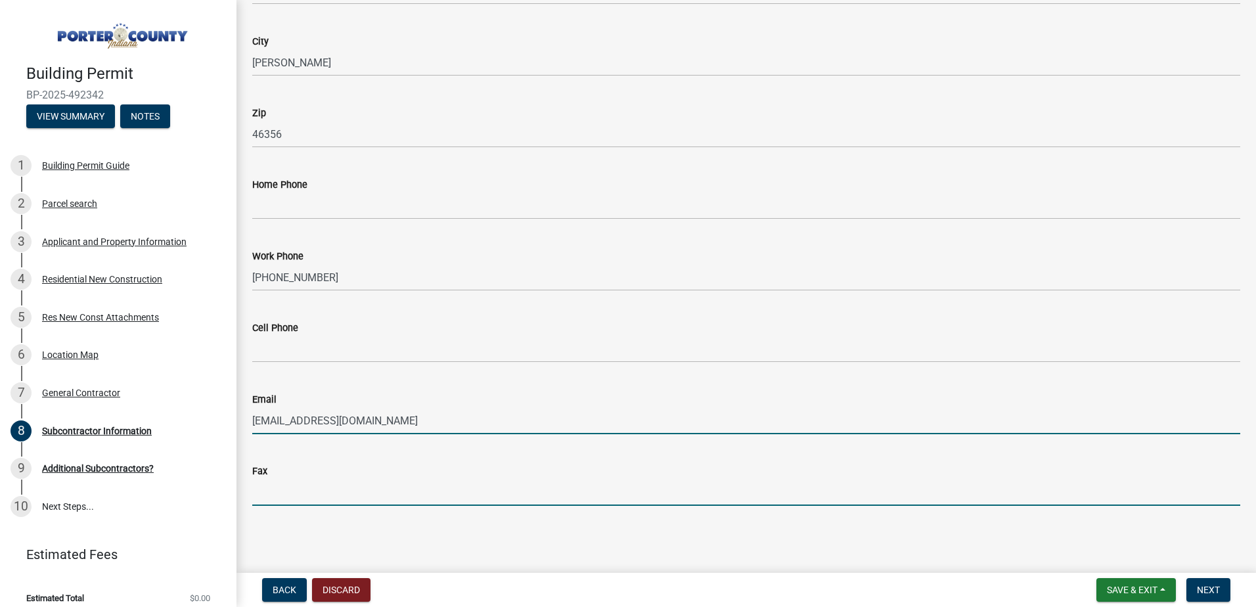
click at [425, 489] on input "Fax" at bounding box center [746, 492] width 988 height 27
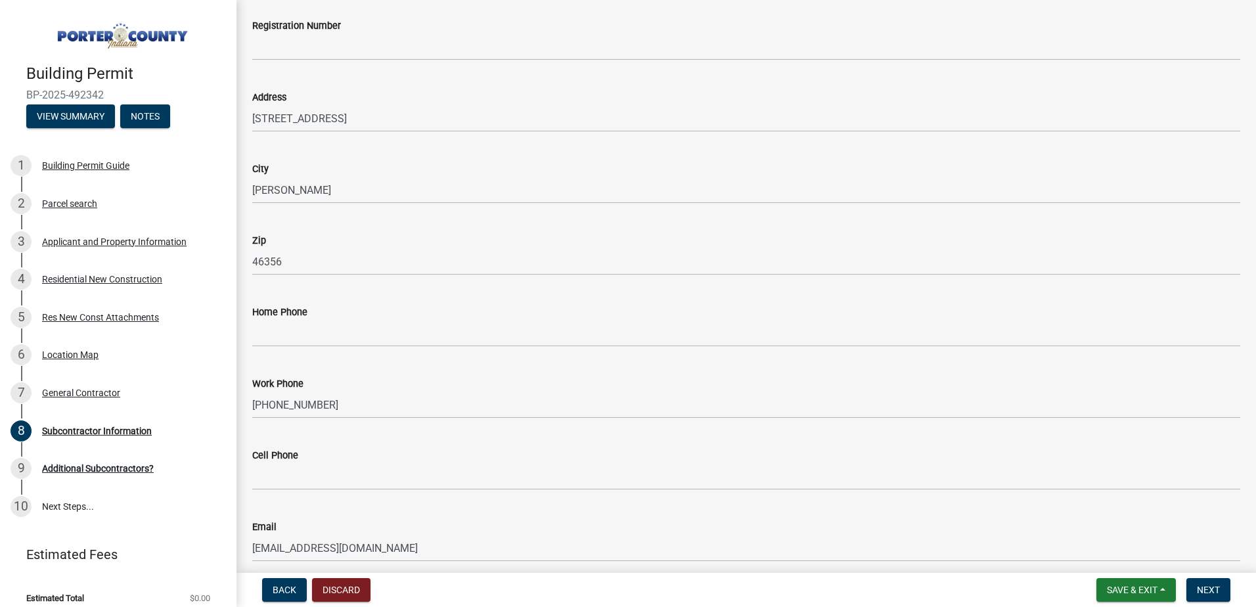
scroll to position [328, 0]
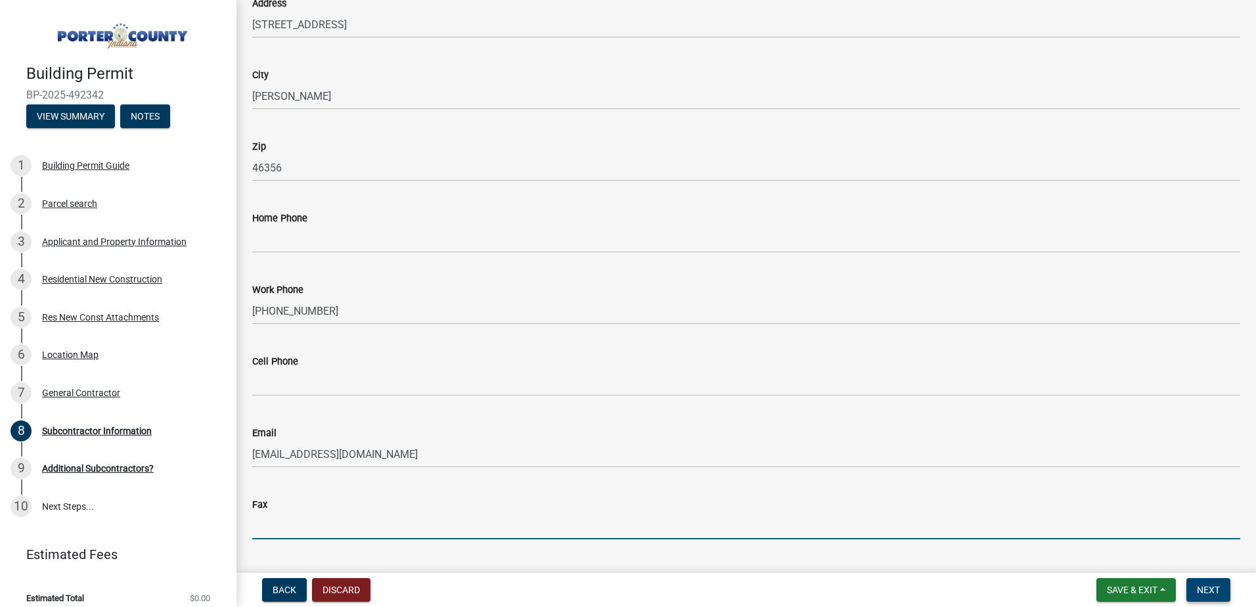
click at [610, 582] on button "Next" at bounding box center [1208, 590] width 44 height 24
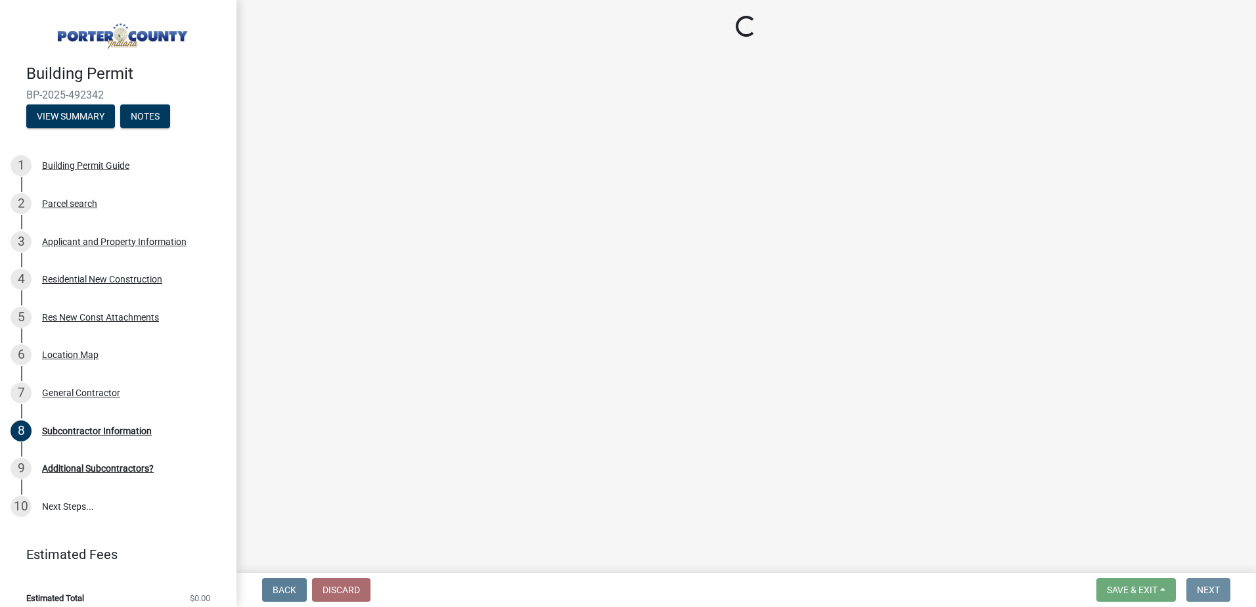
scroll to position [0, 0]
